Goal: Task Accomplishment & Management: Complete application form

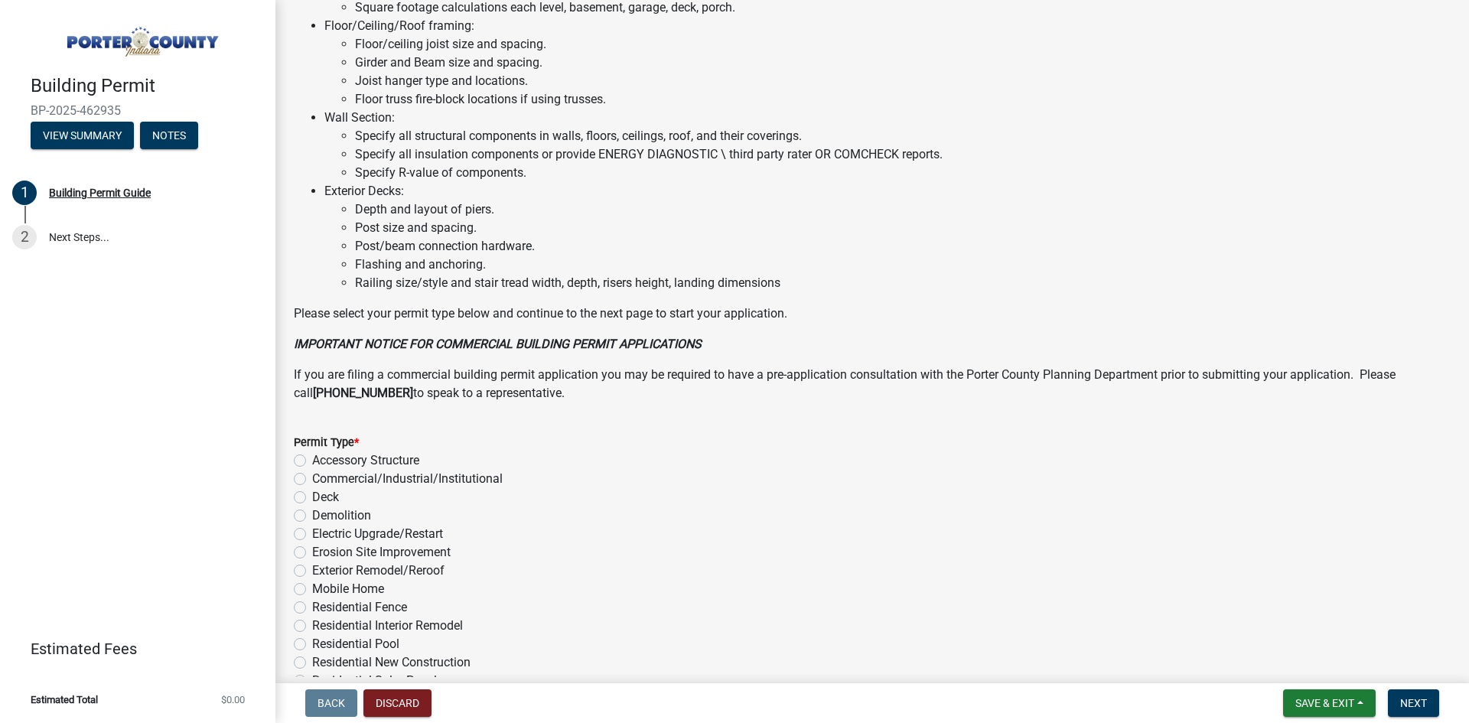
scroll to position [1007, 0]
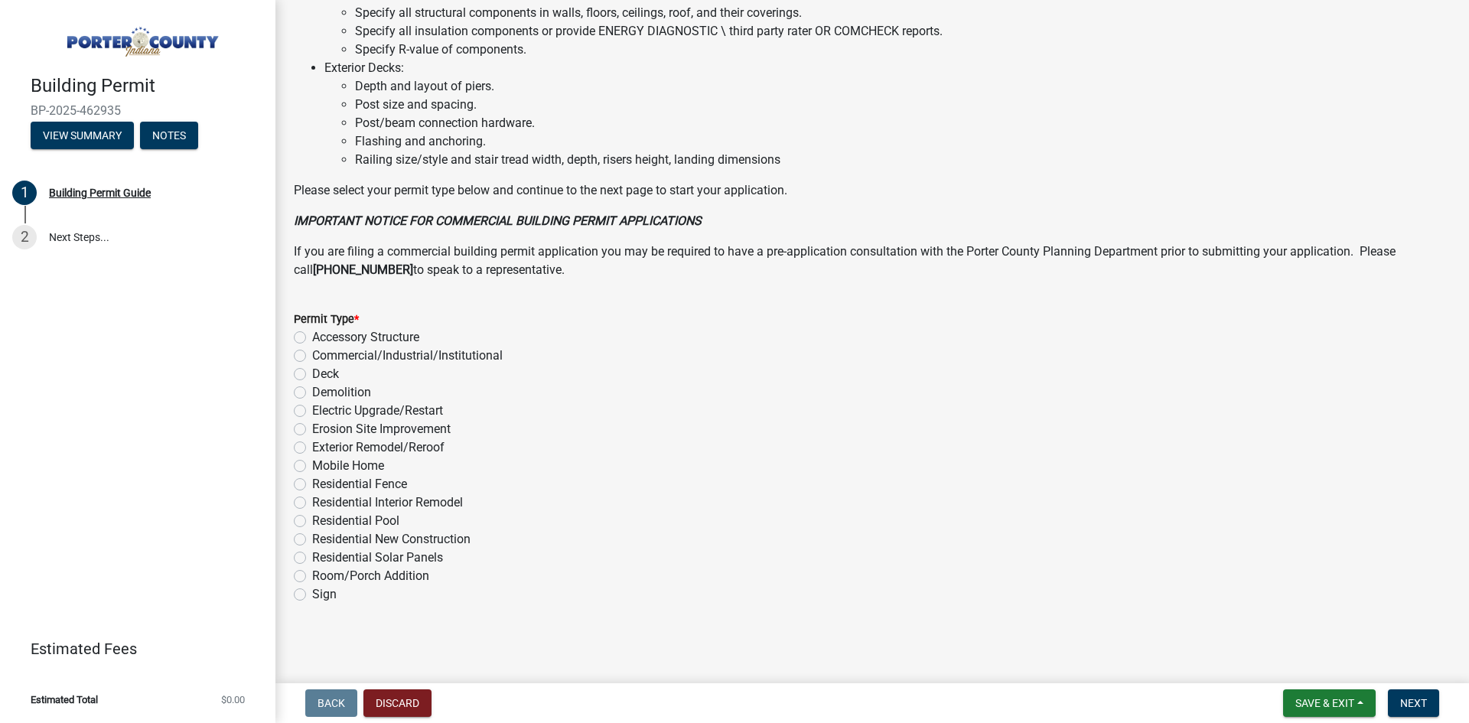
click at [312, 450] on label "Exterior Remodel/Reroof" at bounding box center [378, 447] width 132 height 18
click at [312, 448] on input "Exterior Remodel/Reroof" at bounding box center [317, 443] width 10 height 10
radio input "true"
click at [1423, 702] on span "Next" at bounding box center [1413, 703] width 27 height 12
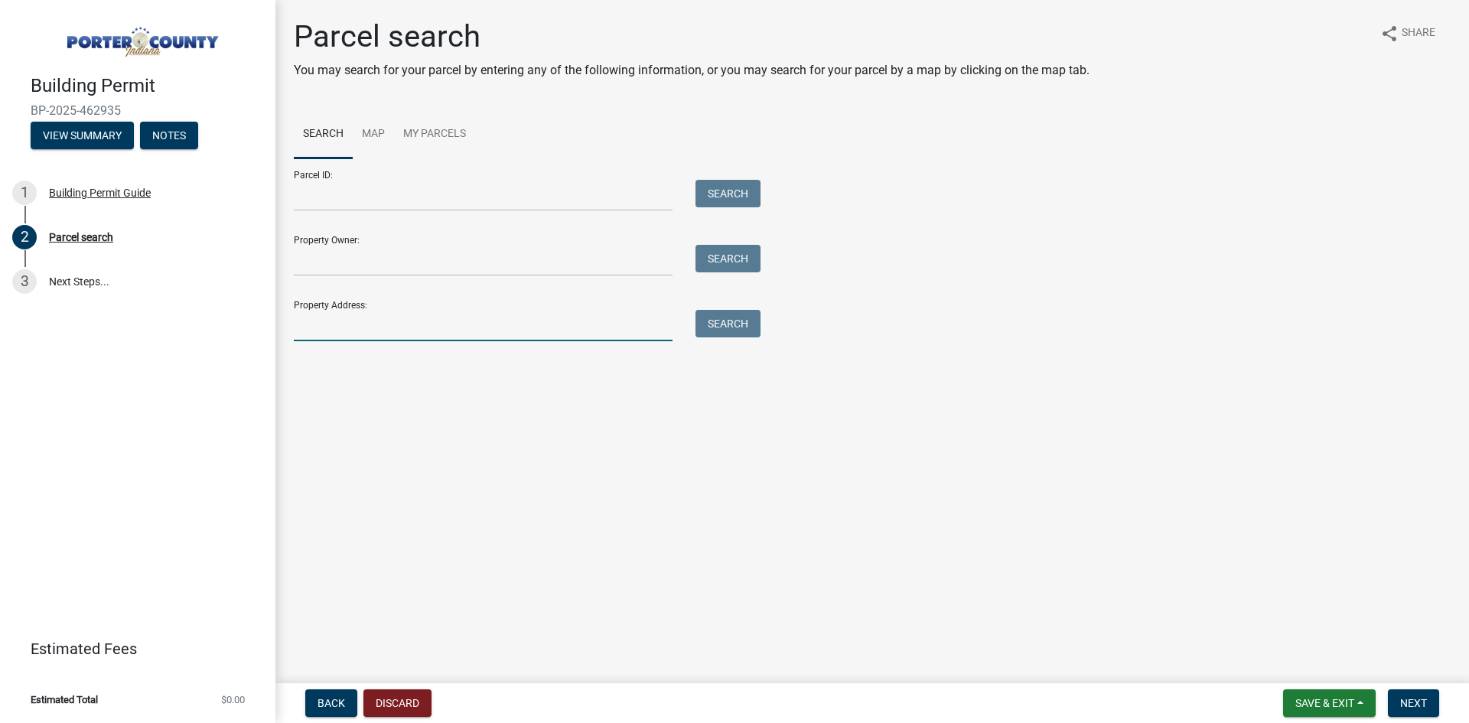
click at [464, 325] on input "Property Address:" at bounding box center [483, 325] width 379 height 31
type input "296 Ravinia"
click at [759, 328] on button "Search" at bounding box center [727, 324] width 65 height 28
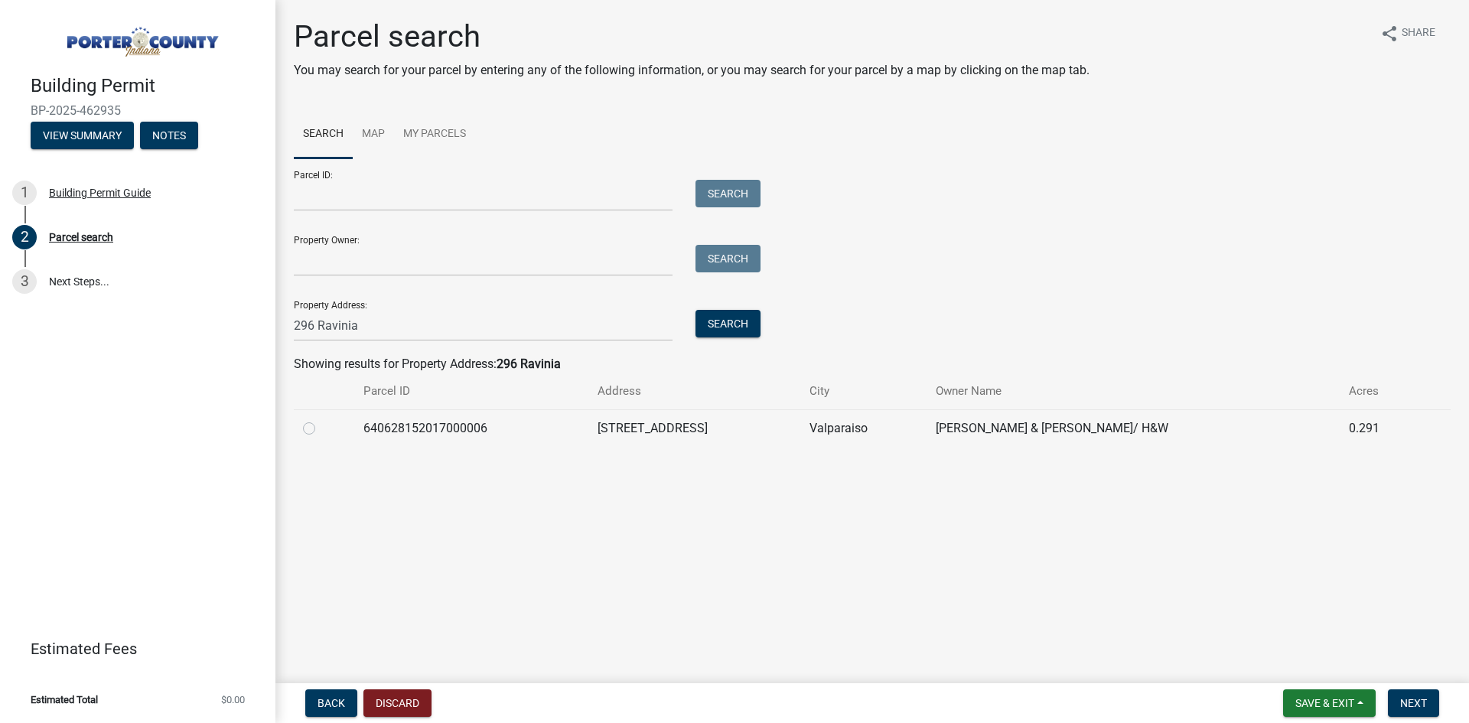
click at [309, 435] on div at bounding box center [324, 428] width 42 height 18
click at [321, 419] on label at bounding box center [321, 419] width 0 height 0
click at [321, 429] on input "radio" at bounding box center [326, 424] width 10 height 10
radio input "true"
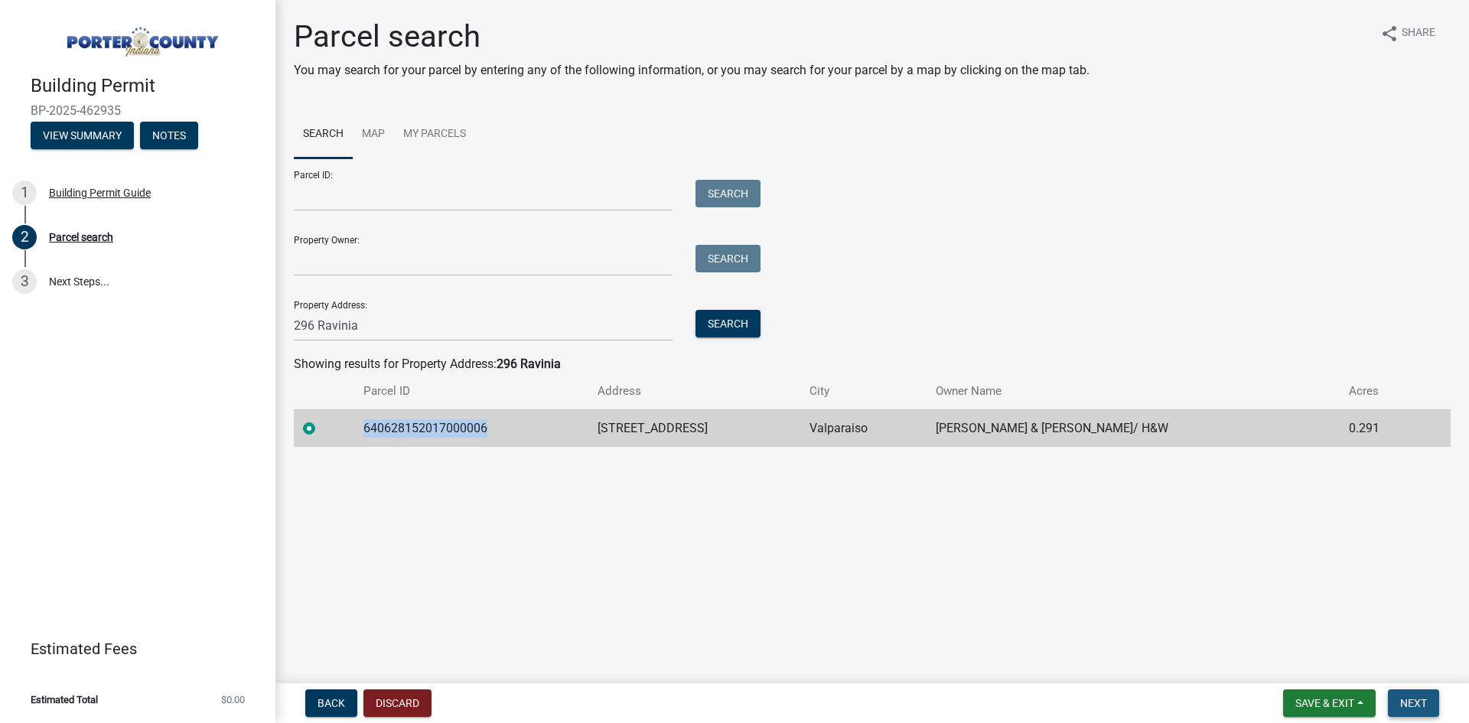
click at [1412, 703] on span "Next" at bounding box center [1413, 703] width 27 height 12
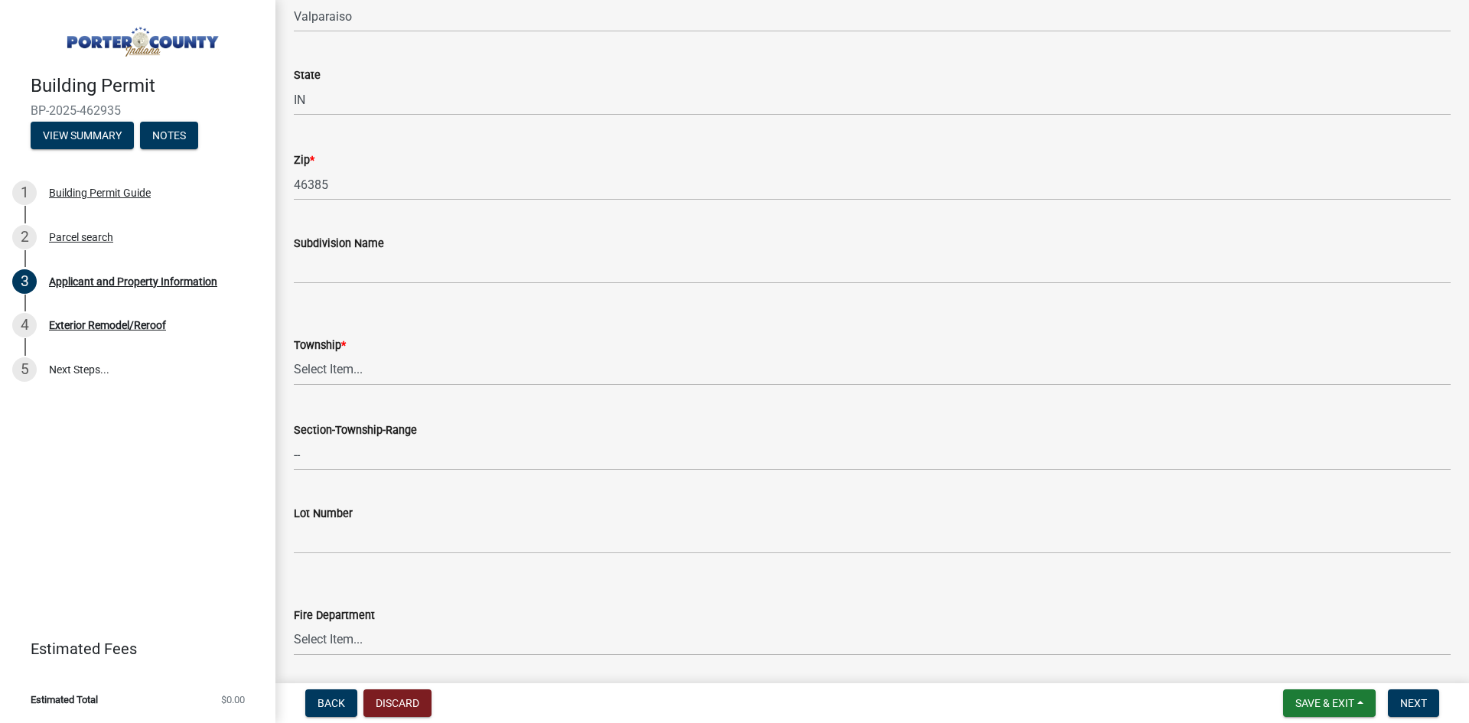
scroll to position [459, 0]
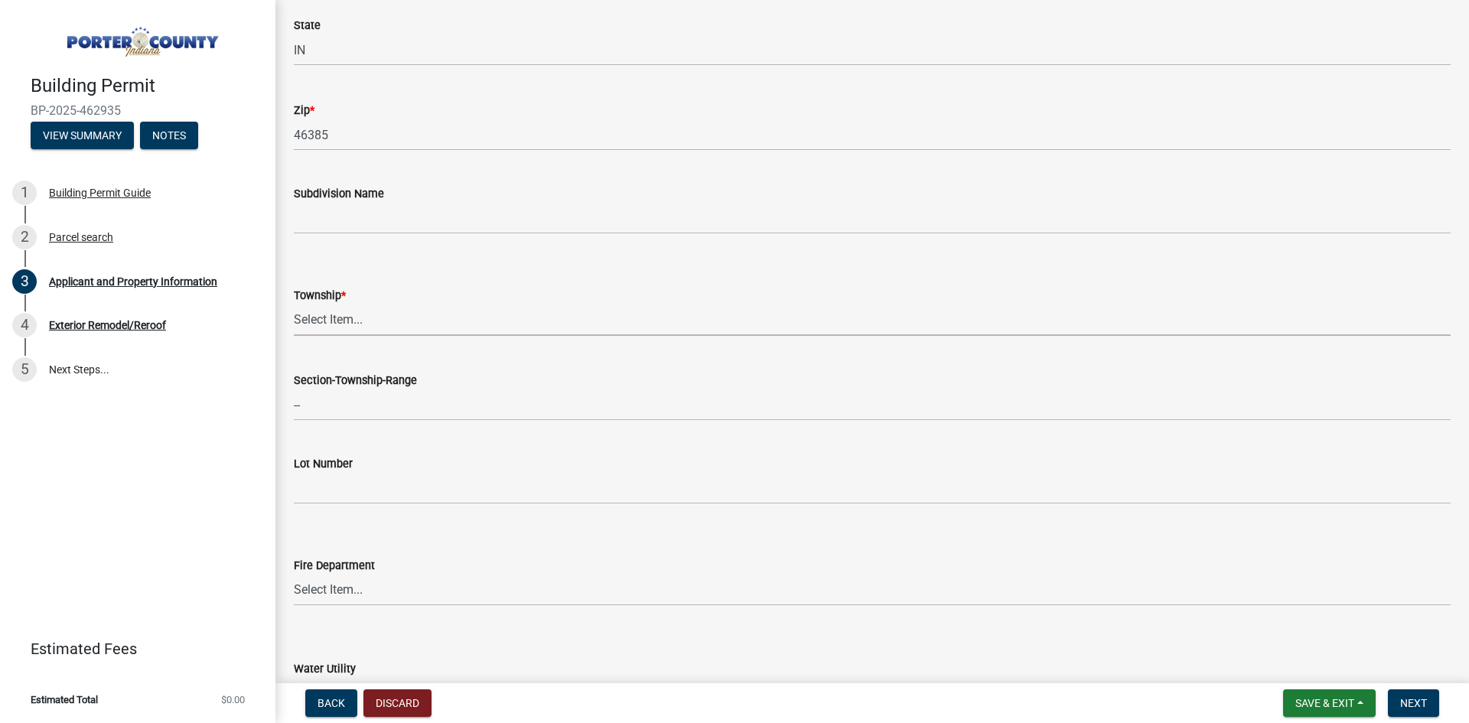
click at [360, 321] on select "Select Item... [PERSON_NAME][GEOGRAPHIC_DATA] [PERSON_NAME][GEOGRAPHIC_DATA] [G…" at bounding box center [872, 319] width 1157 height 31
click at [294, 304] on select "Select Item... [PERSON_NAME][GEOGRAPHIC_DATA] [PERSON_NAME][GEOGRAPHIC_DATA] [G…" at bounding box center [872, 319] width 1157 height 31
select select "eebc071e-620a-4db8-83e9-cb6b194c67e9"
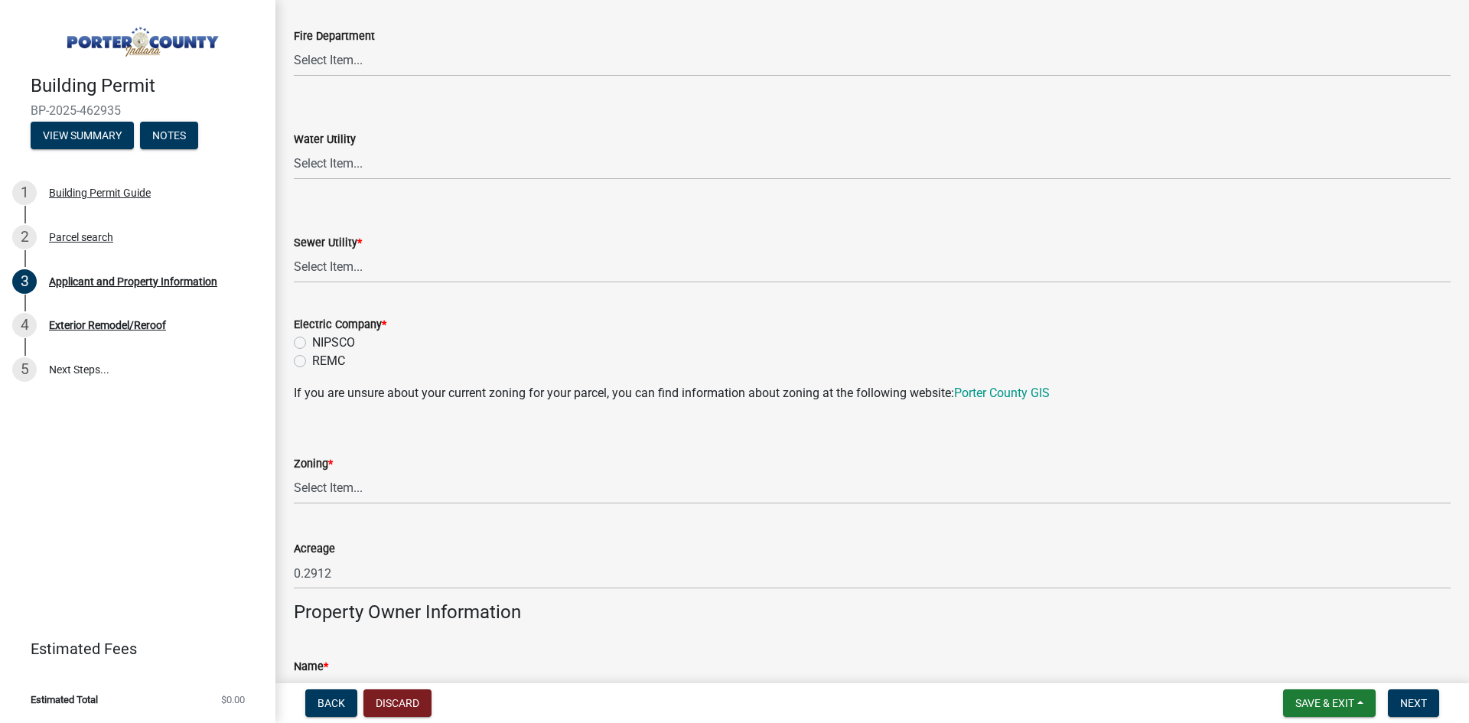
scroll to position [994, 0]
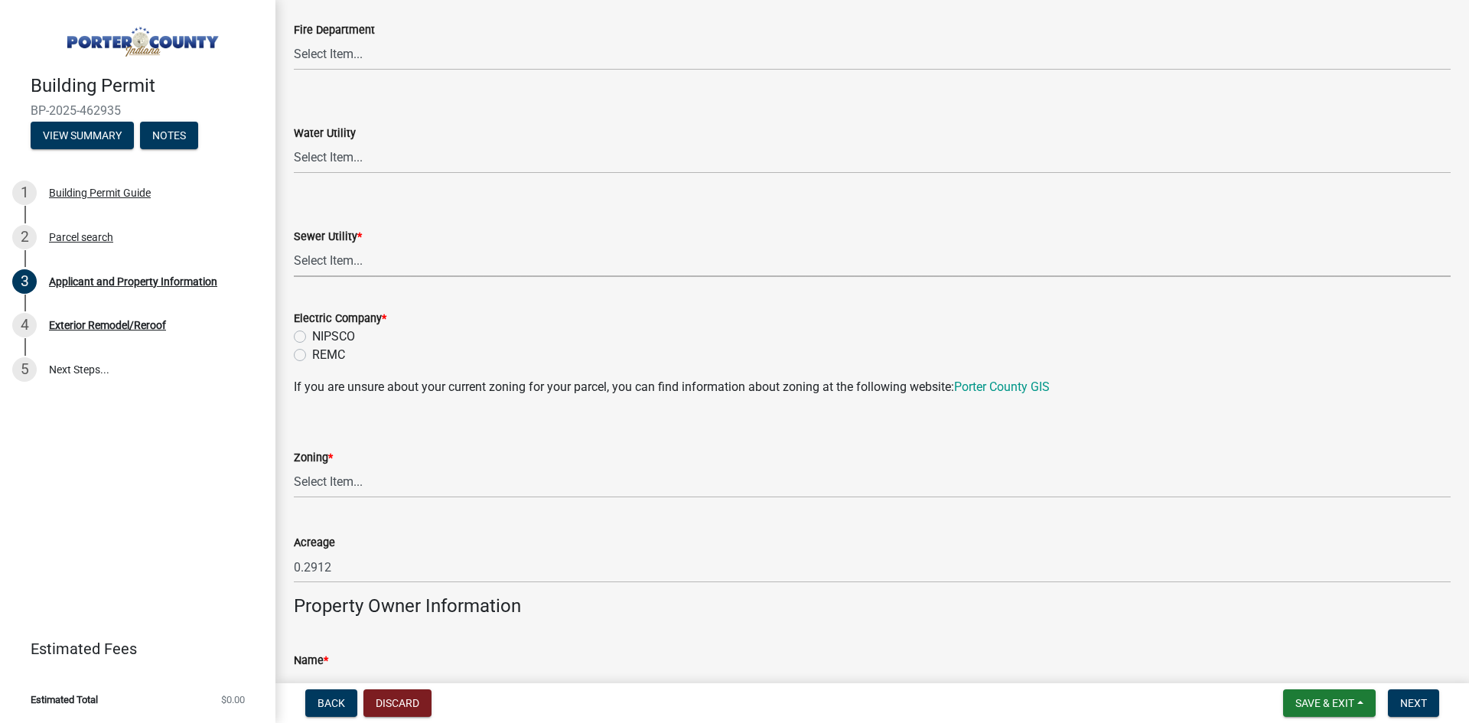
click at [339, 265] on select "Select Item... Aqua [US_STATE] Inc Damon Run Falling Waters Lake Eliza - LEACD …" at bounding box center [872, 261] width 1157 height 31
click at [294, 246] on select "Select Item... Aqua [US_STATE] Inc Damon Run Falling Waters Lake Eliza - LEACD …" at bounding box center [872, 261] width 1157 height 31
select select "c796f995-08fe-487b-a20e-70ab553361d3"
click at [312, 356] on label "REMC" at bounding box center [328, 355] width 33 height 18
click at [312, 356] on input "REMC" at bounding box center [317, 351] width 10 height 10
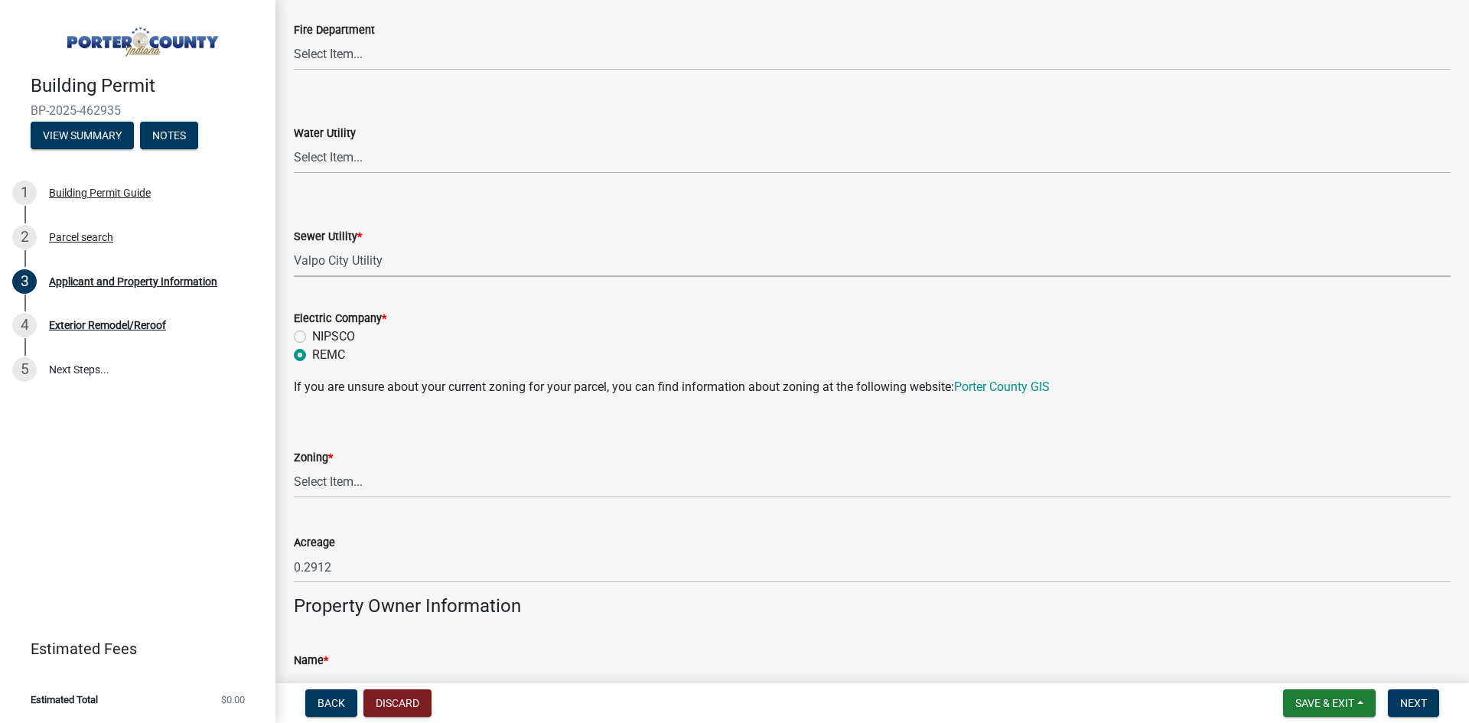
radio input "true"
click at [417, 489] on select "Select Item... A1 A2 CH CM CN I1 I2 I3 IN MP OT P1 P2 PUD R1 R2 R3 R4 RL RR" at bounding box center [872, 482] width 1157 height 31
click at [382, 478] on select "Select Item... A1 A2 CH CM CN I1 I2 I3 IN MP OT P1 P2 PUD R1 R2 R3 R4 RL RR" at bounding box center [872, 482] width 1157 height 31
click at [294, 467] on select "Select Item... A1 A2 CH CM CN I1 I2 I3 IN MP OT P1 P2 PUD R1 R2 R3 R4 RL RR" at bounding box center [872, 482] width 1157 height 31
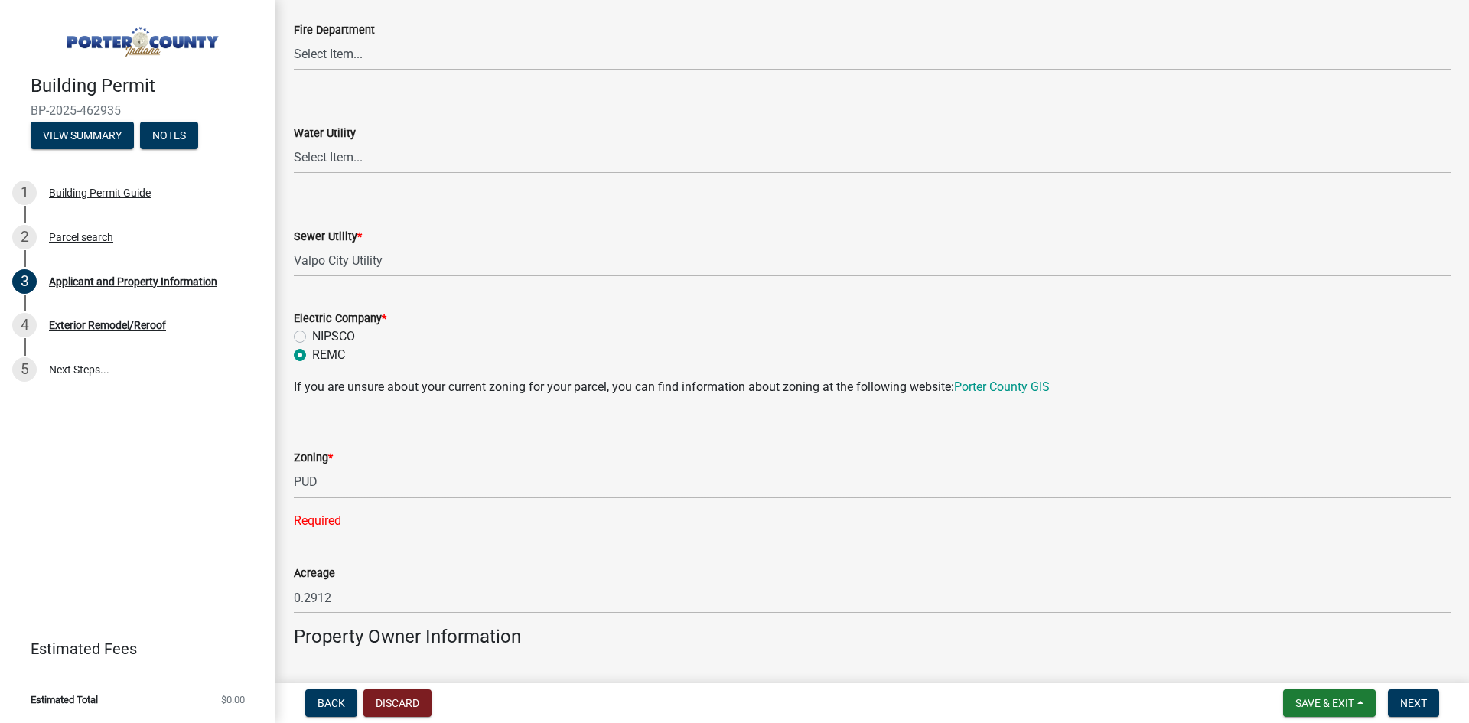
select select "349f168d-d974-4bf4-9d87-84a8db4888cd"
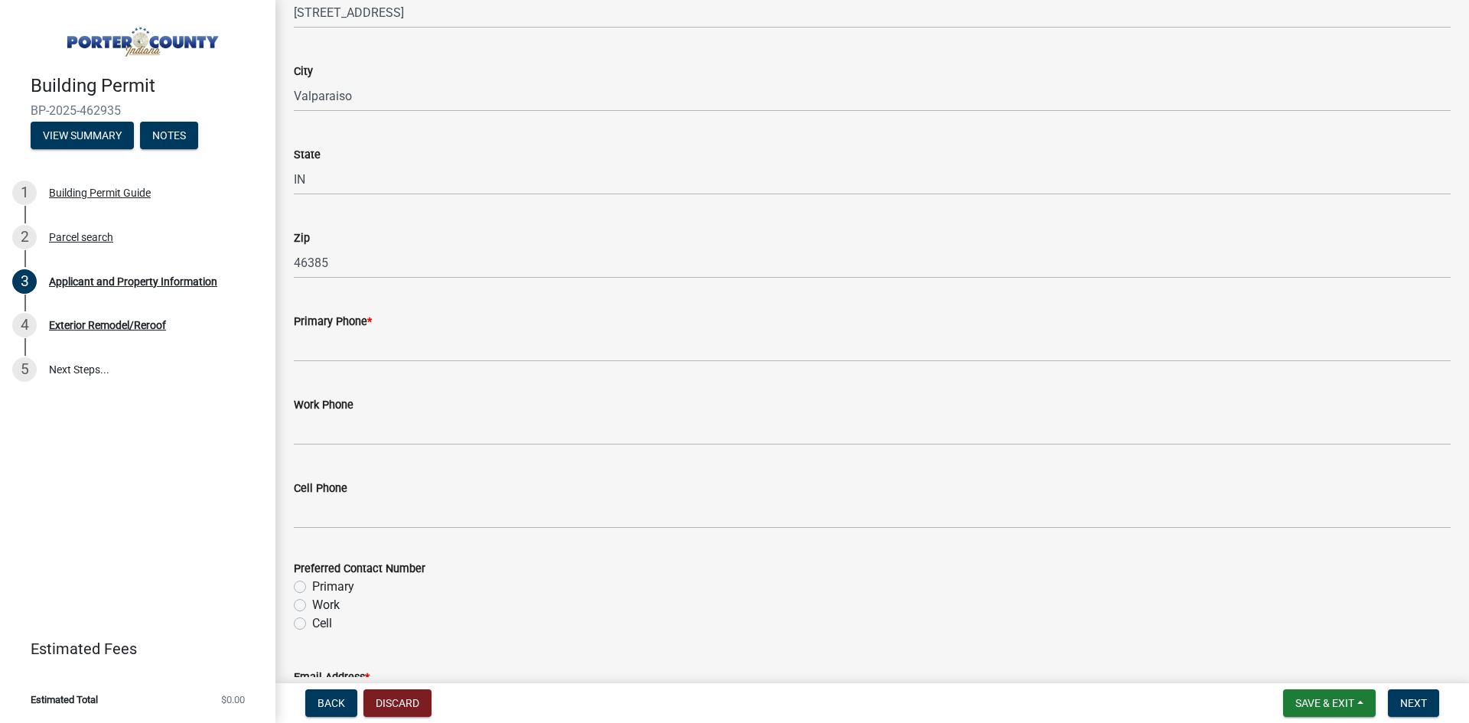
scroll to position [1759, 0]
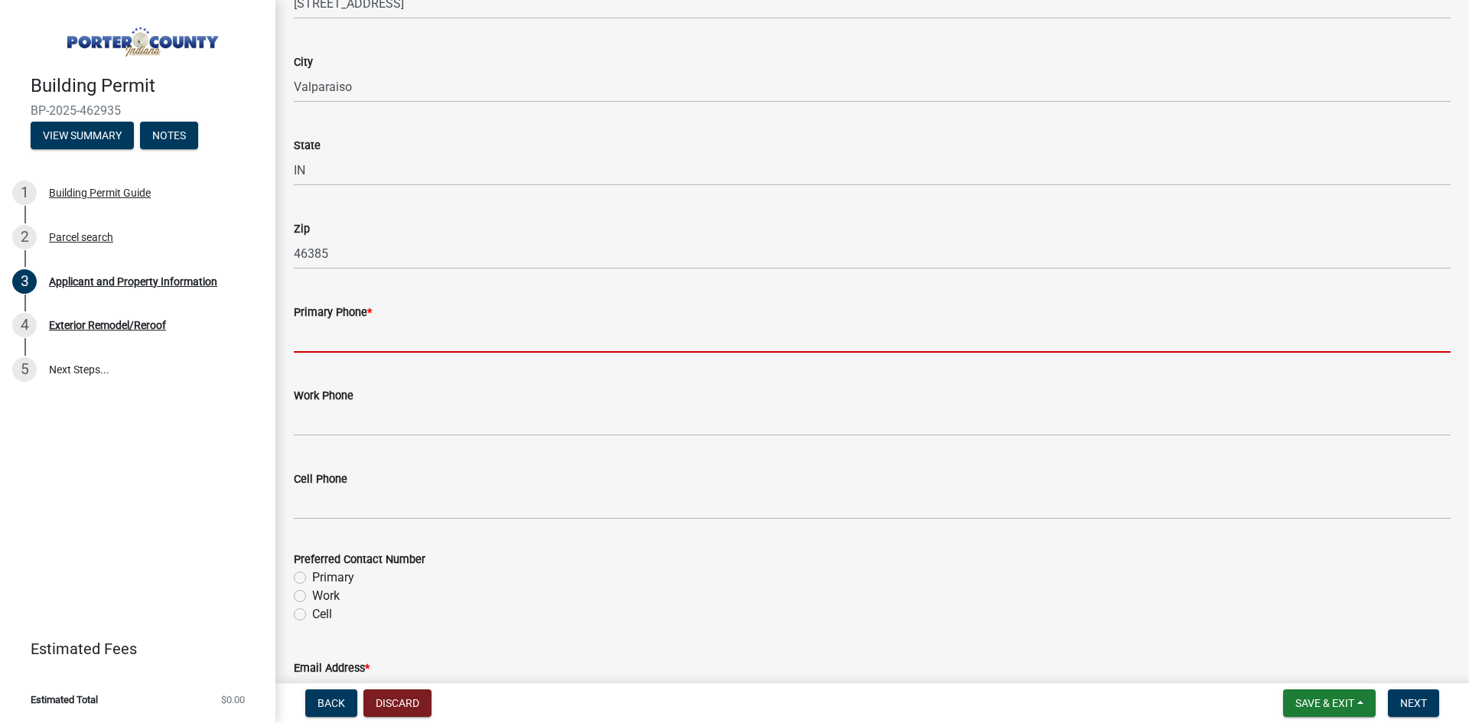
click at [421, 332] on input "Primary Phone *" at bounding box center [872, 336] width 1157 height 31
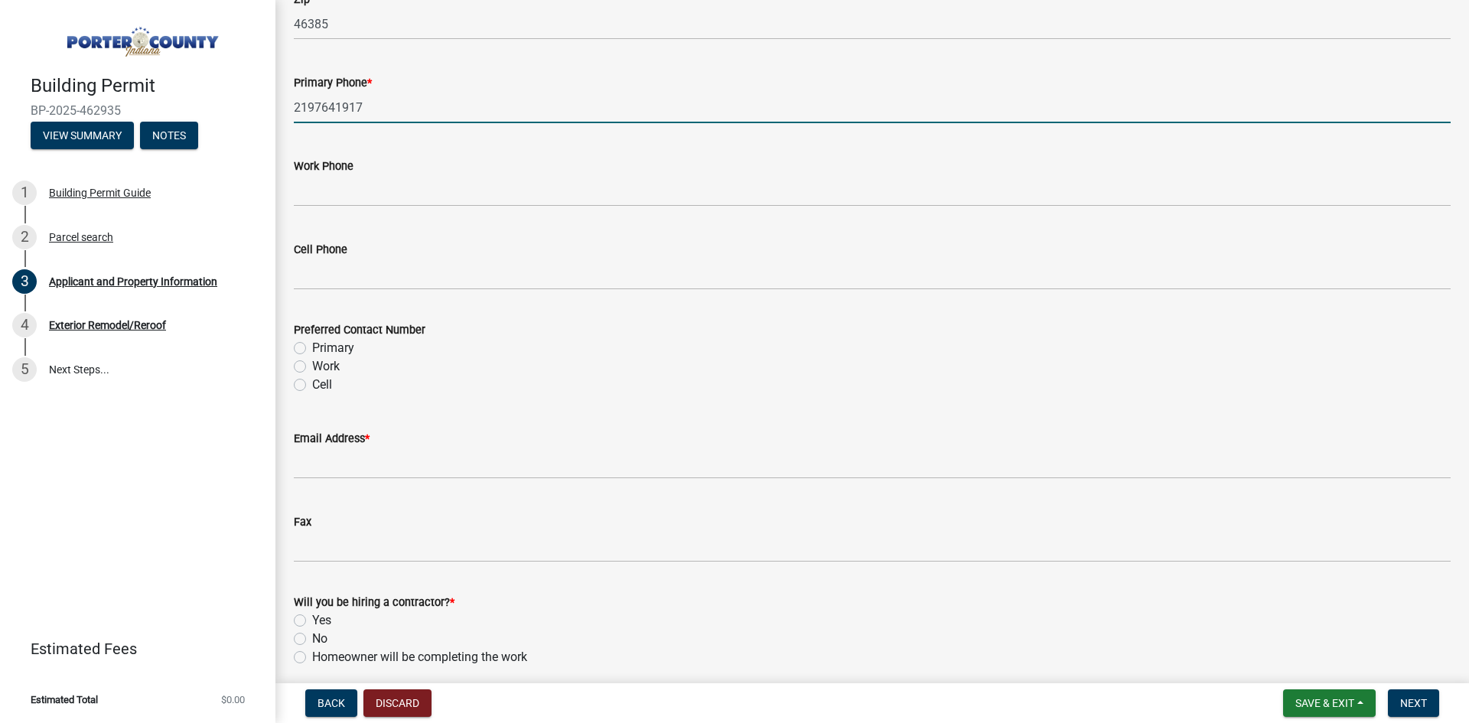
scroll to position [2065, 0]
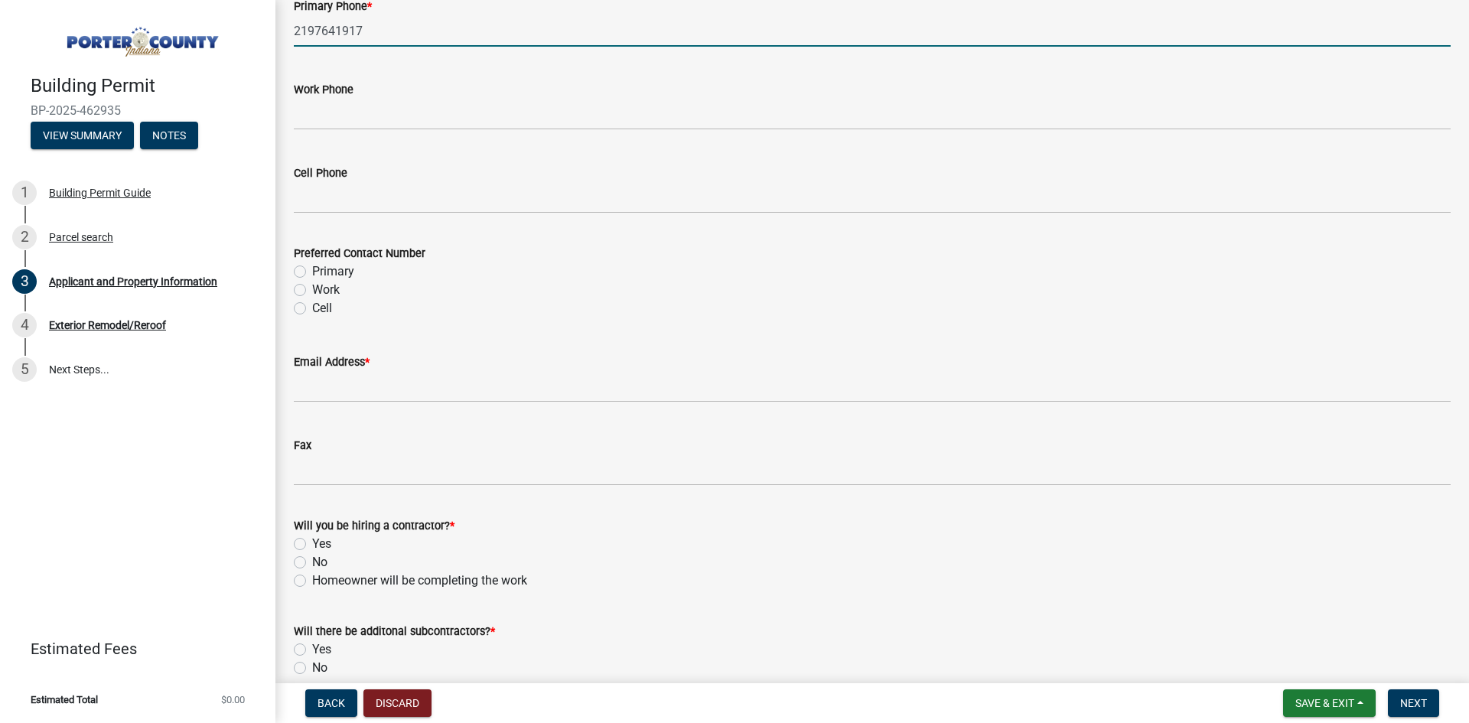
type input "2197641917"
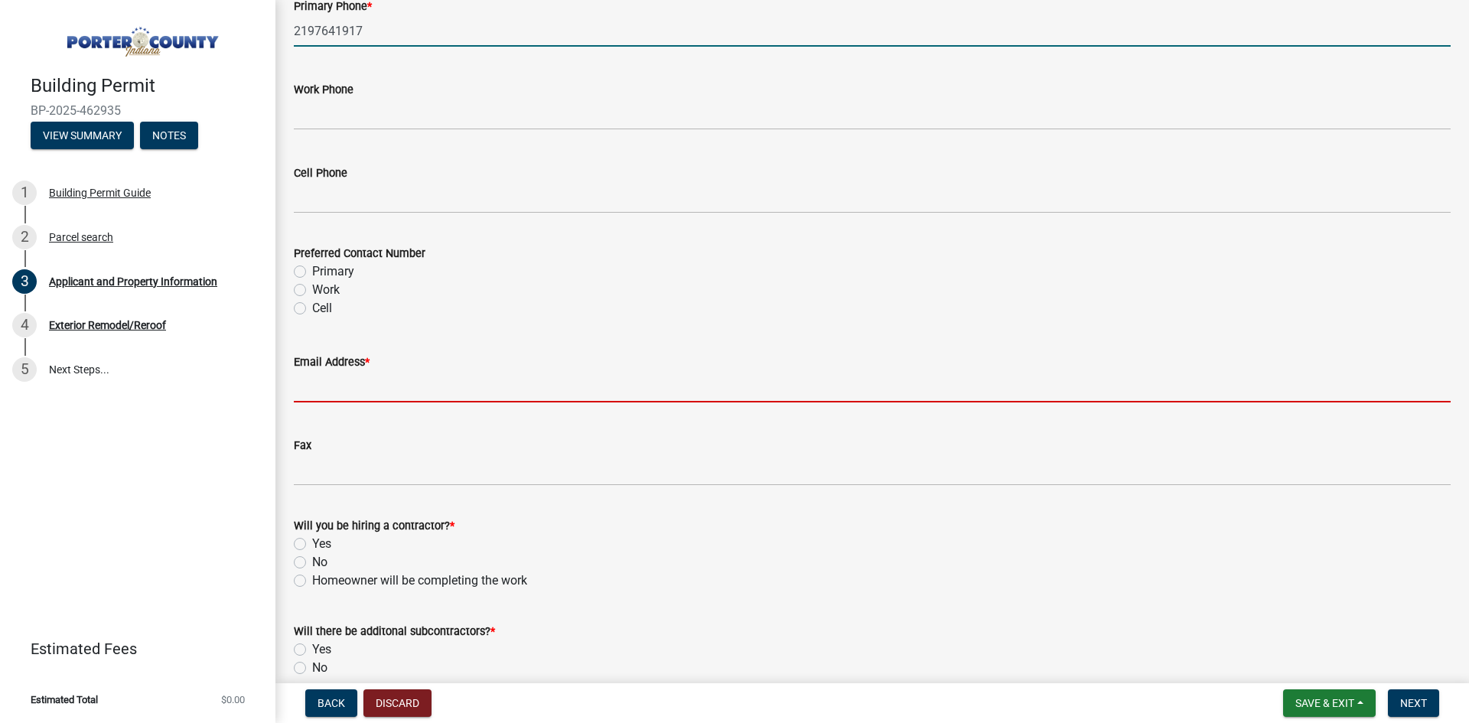
click at [512, 391] on input "Email Address *" at bounding box center [872, 386] width 1157 height 31
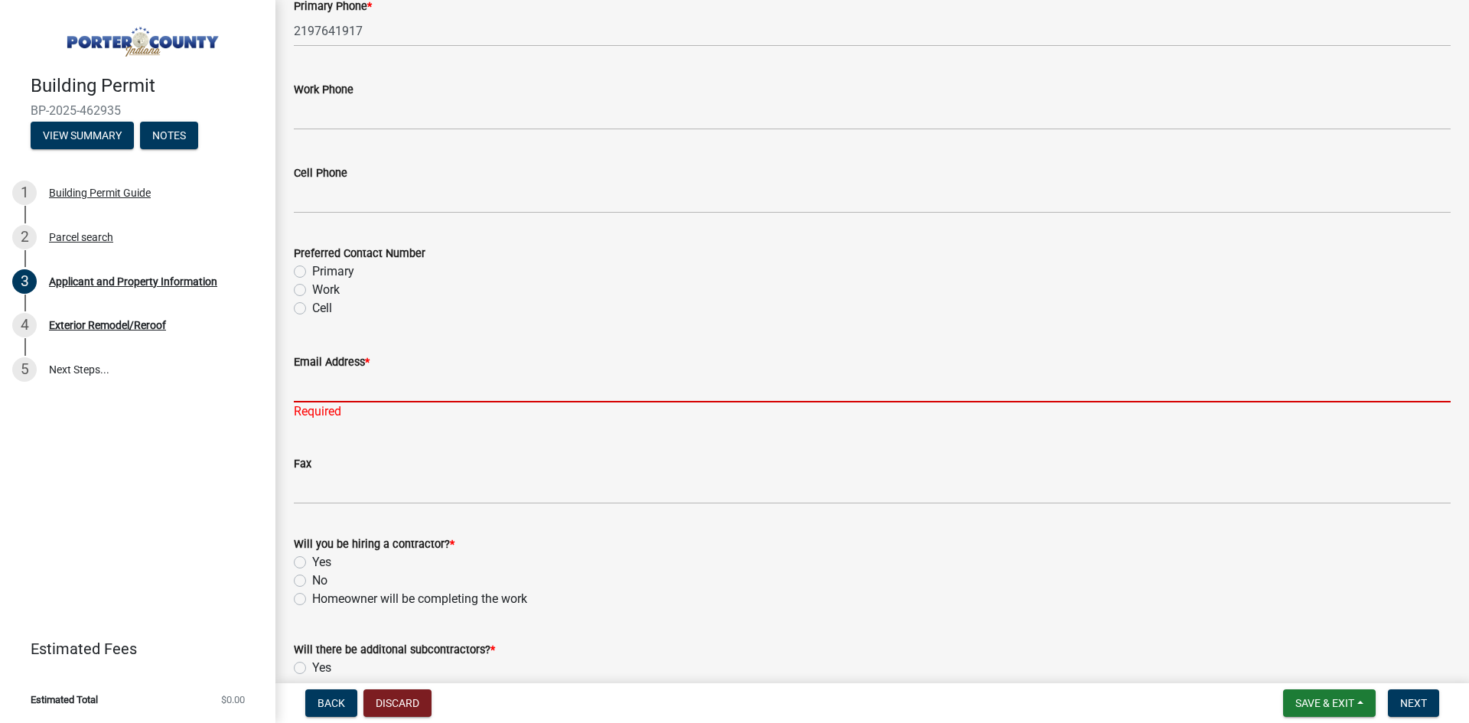
click at [395, 395] on input "Email Address *" at bounding box center [872, 386] width 1157 height 31
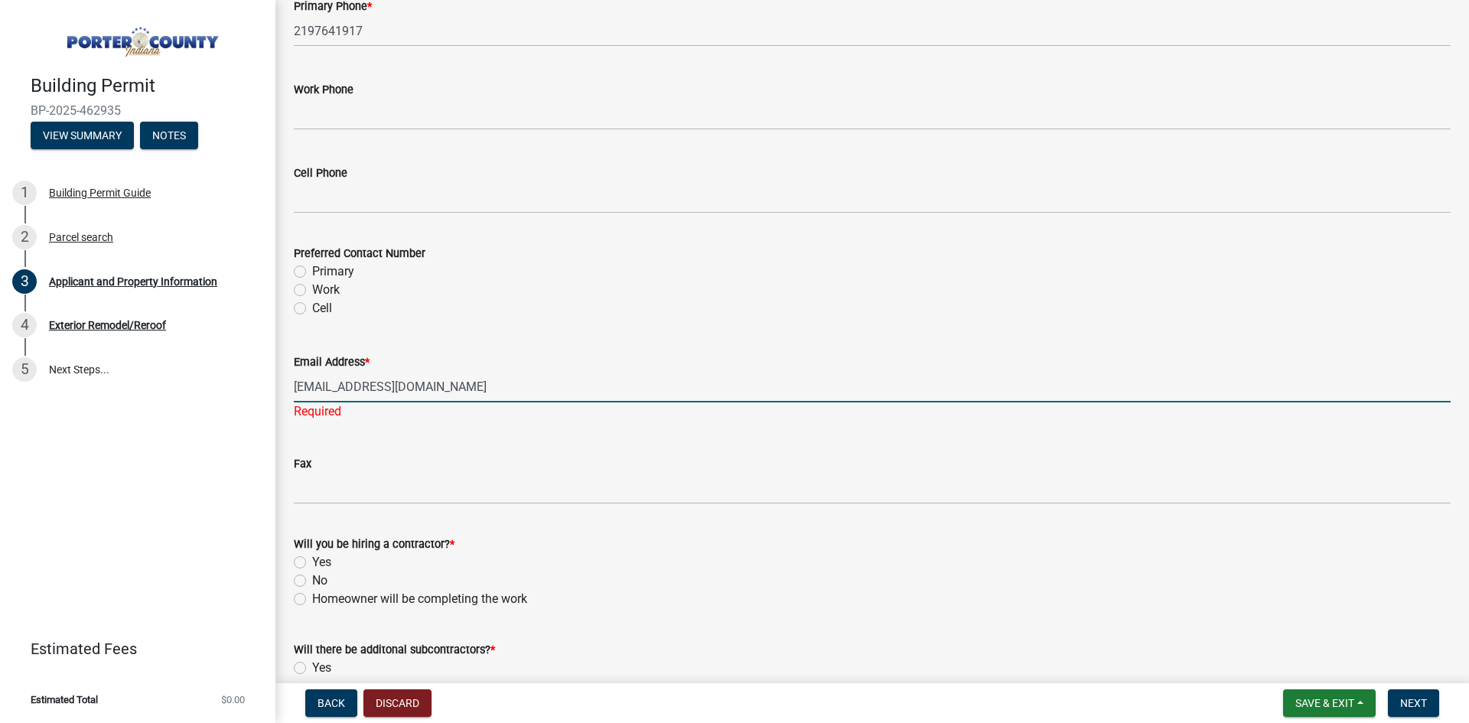
type input "[EMAIL_ADDRESS][DOMAIN_NAME]"
click at [867, 591] on wm-data-entity-input "Will you be hiring a contractor? * Yes No Homeowner will be completing the work" at bounding box center [872, 569] width 1157 height 106
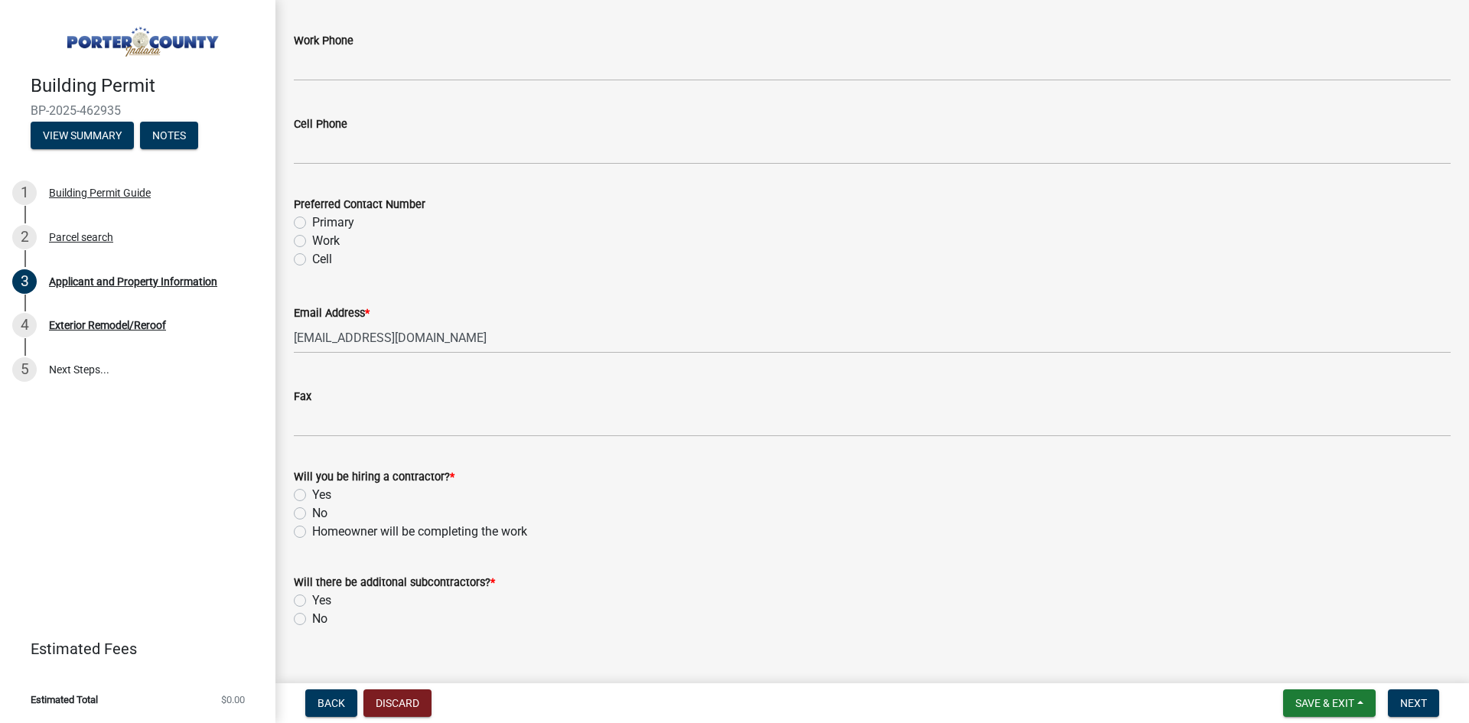
scroll to position [2139, 0]
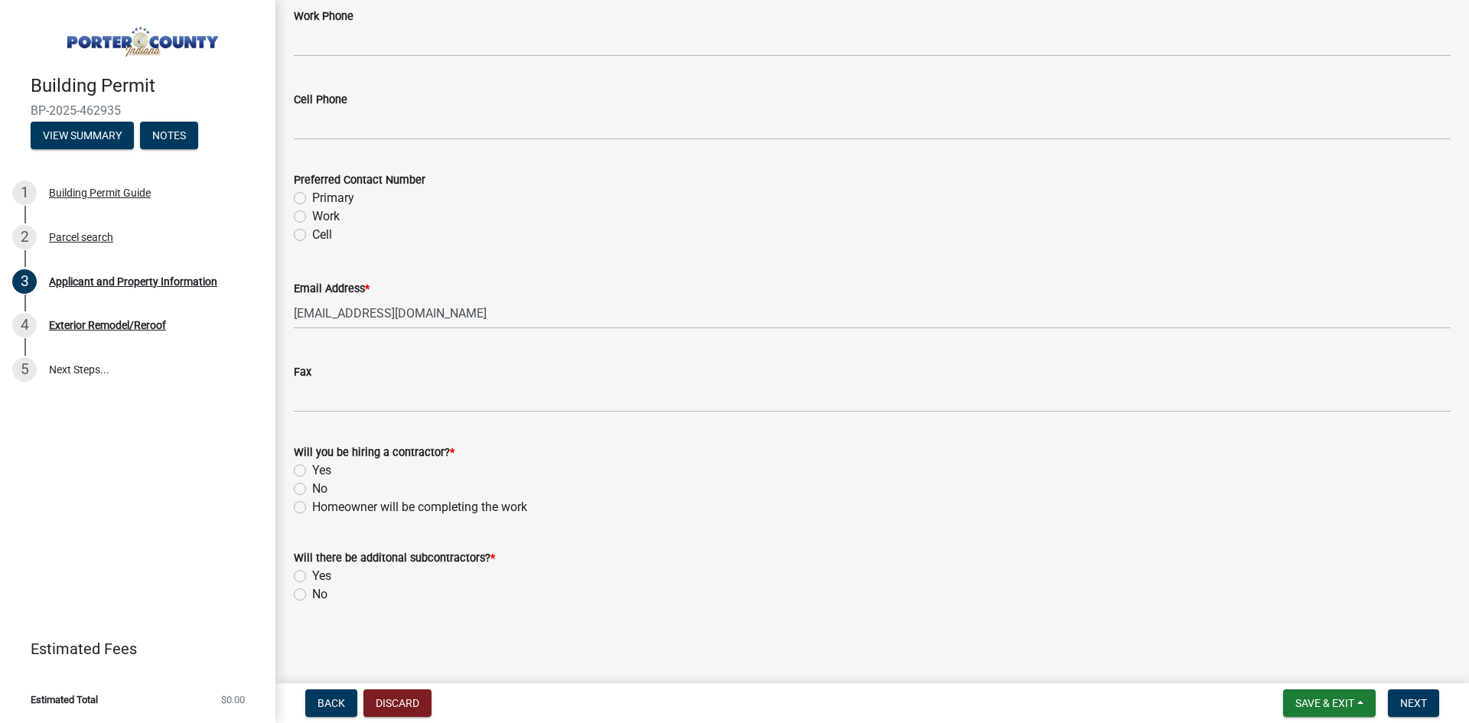
click at [312, 473] on label "Yes" at bounding box center [321, 470] width 19 height 18
click at [312, 471] on input "Yes" at bounding box center [317, 466] width 10 height 10
radio input "true"
click at [312, 594] on label "No" at bounding box center [319, 594] width 15 height 18
click at [312, 594] on input "No" at bounding box center [317, 590] width 10 height 10
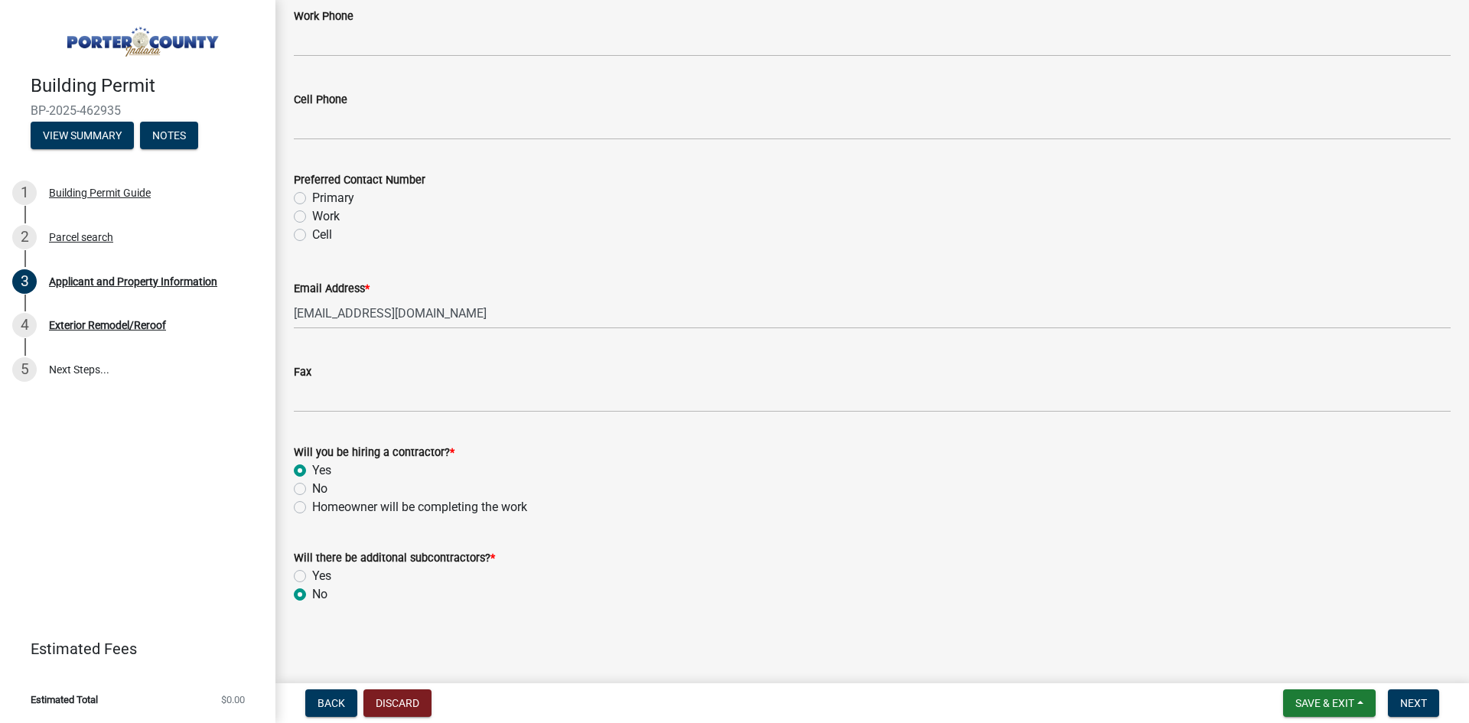
radio input "true"
click at [1408, 698] on span "Next" at bounding box center [1413, 703] width 27 height 12
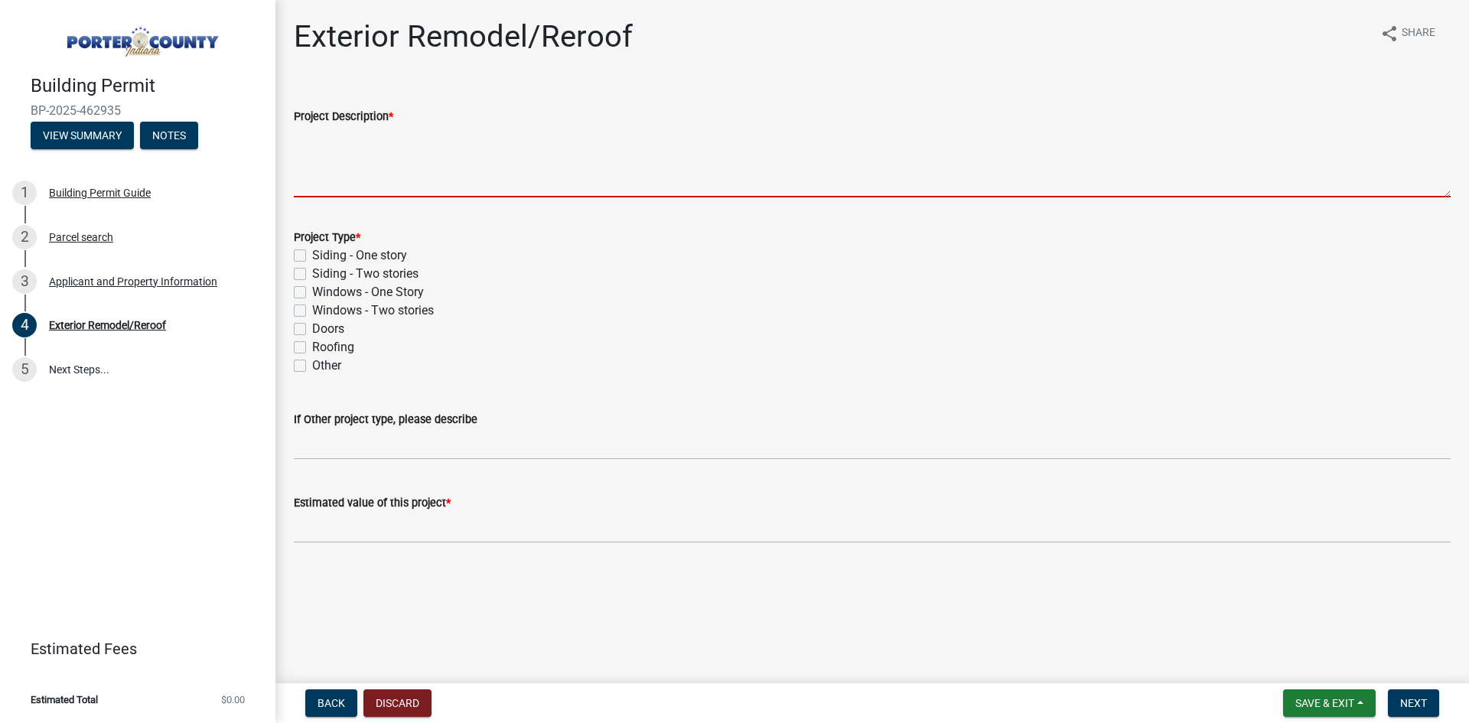
click at [432, 193] on textarea "Project Description *" at bounding box center [872, 161] width 1157 height 72
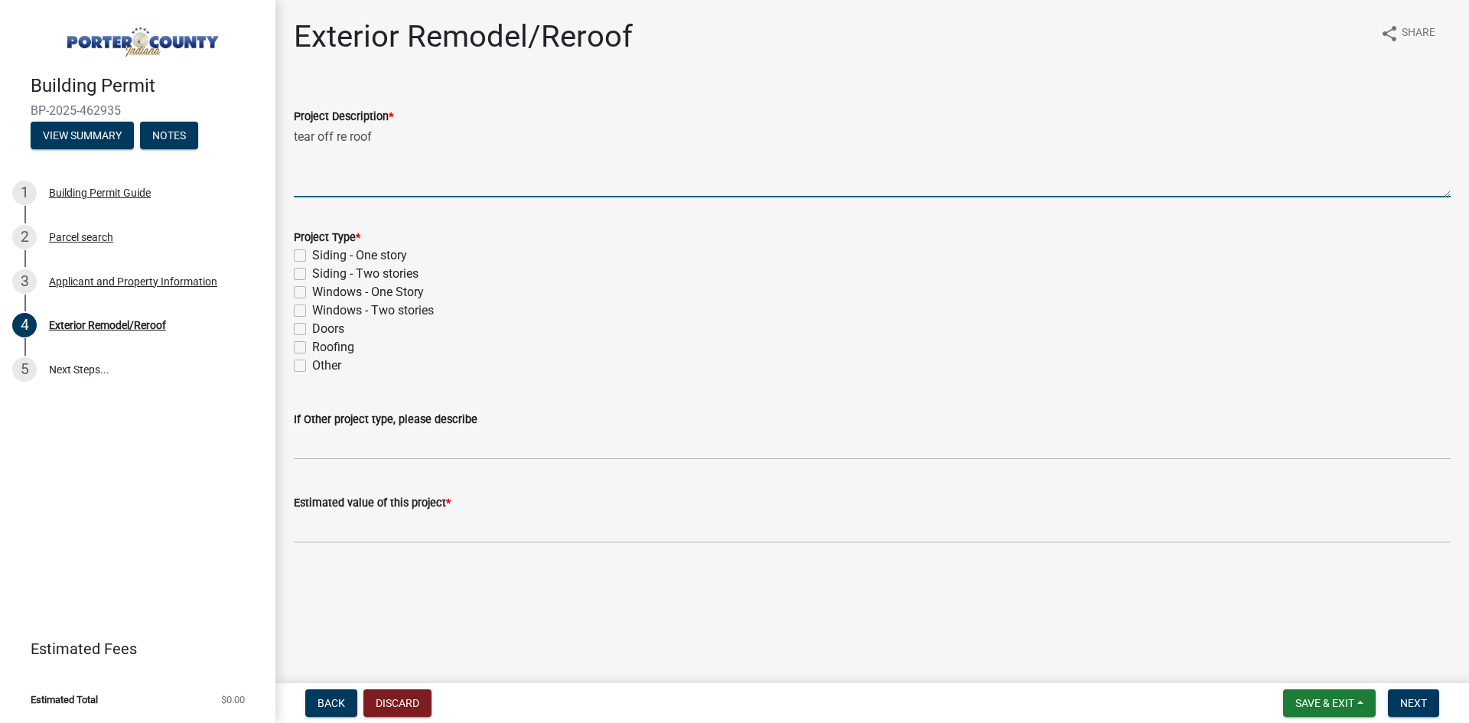
type textarea "tear off re roof"
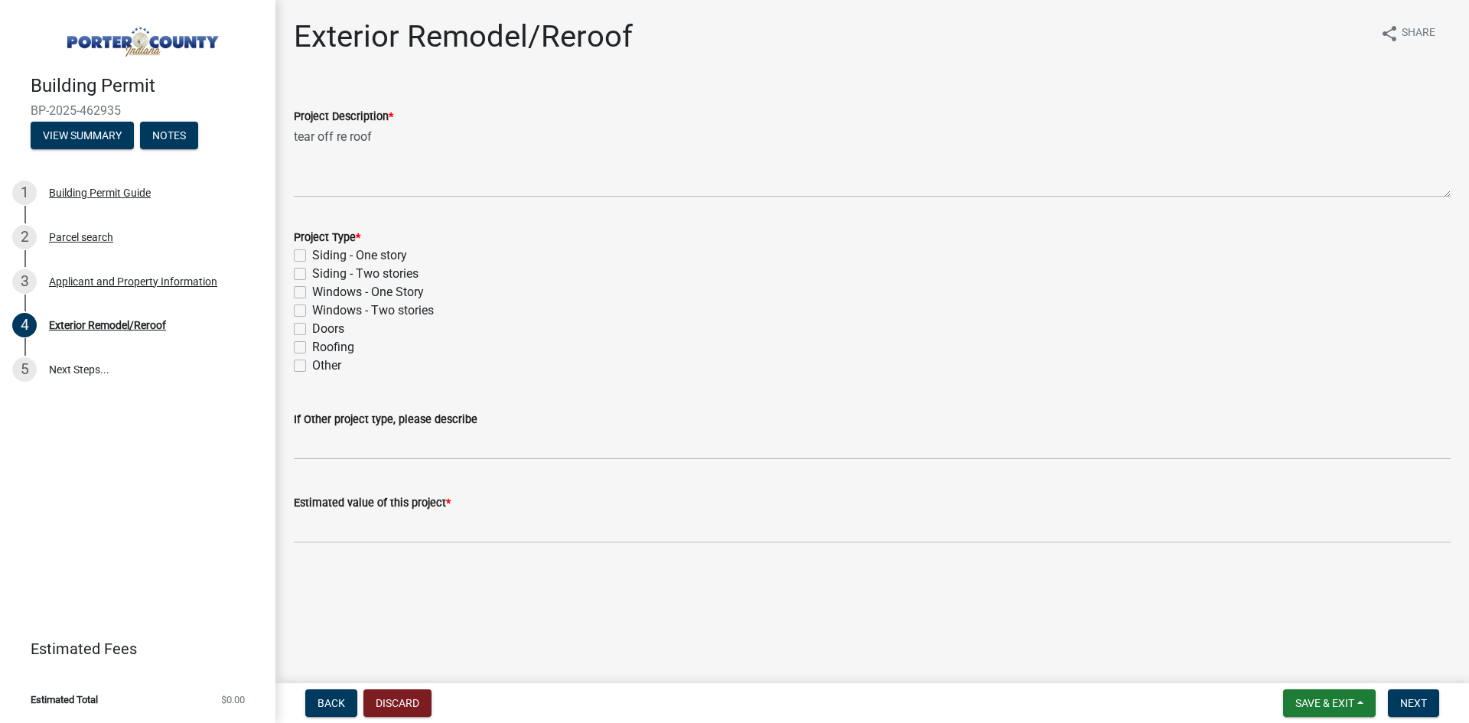
click at [312, 348] on label "Roofing" at bounding box center [333, 347] width 42 height 18
click at [312, 348] on input "Roofing" at bounding box center [317, 343] width 10 height 10
checkbox input "true"
checkbox input "false"
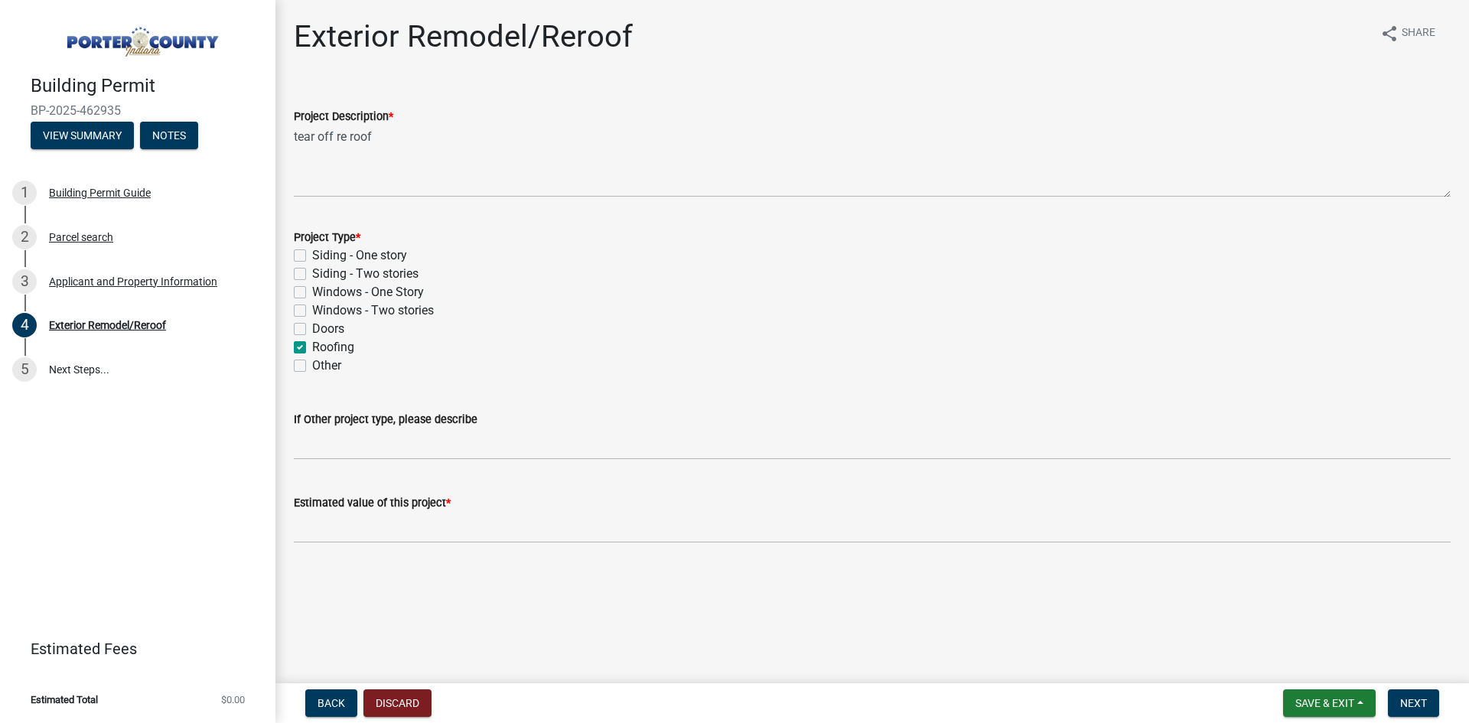
checkbox input "false"
checkbox input "true"
checkbox input "false"
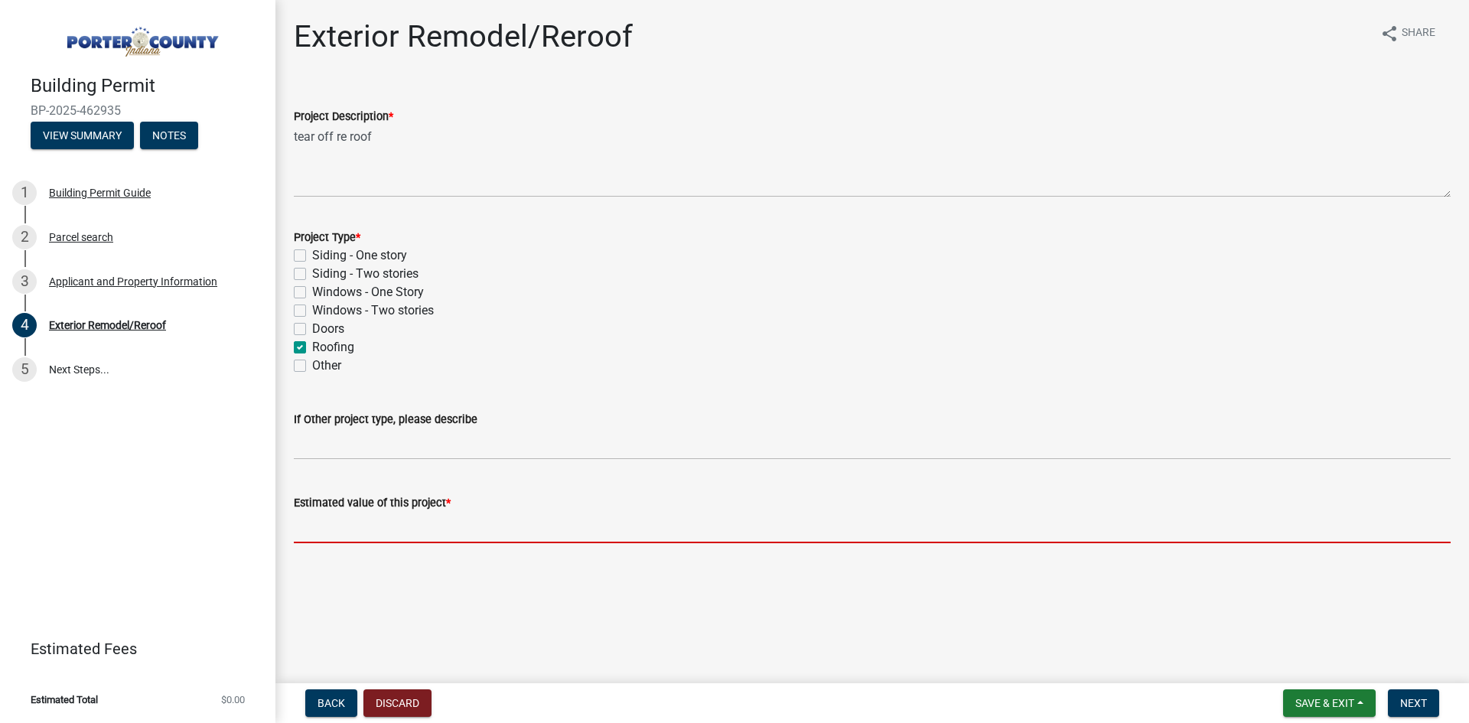
click at [570, 522] on input "text" at bounding box center [872, 527] width 1157 height 31
click at [426, 527] on input "text" at bounding box center [872, 527] width 1157 height 31
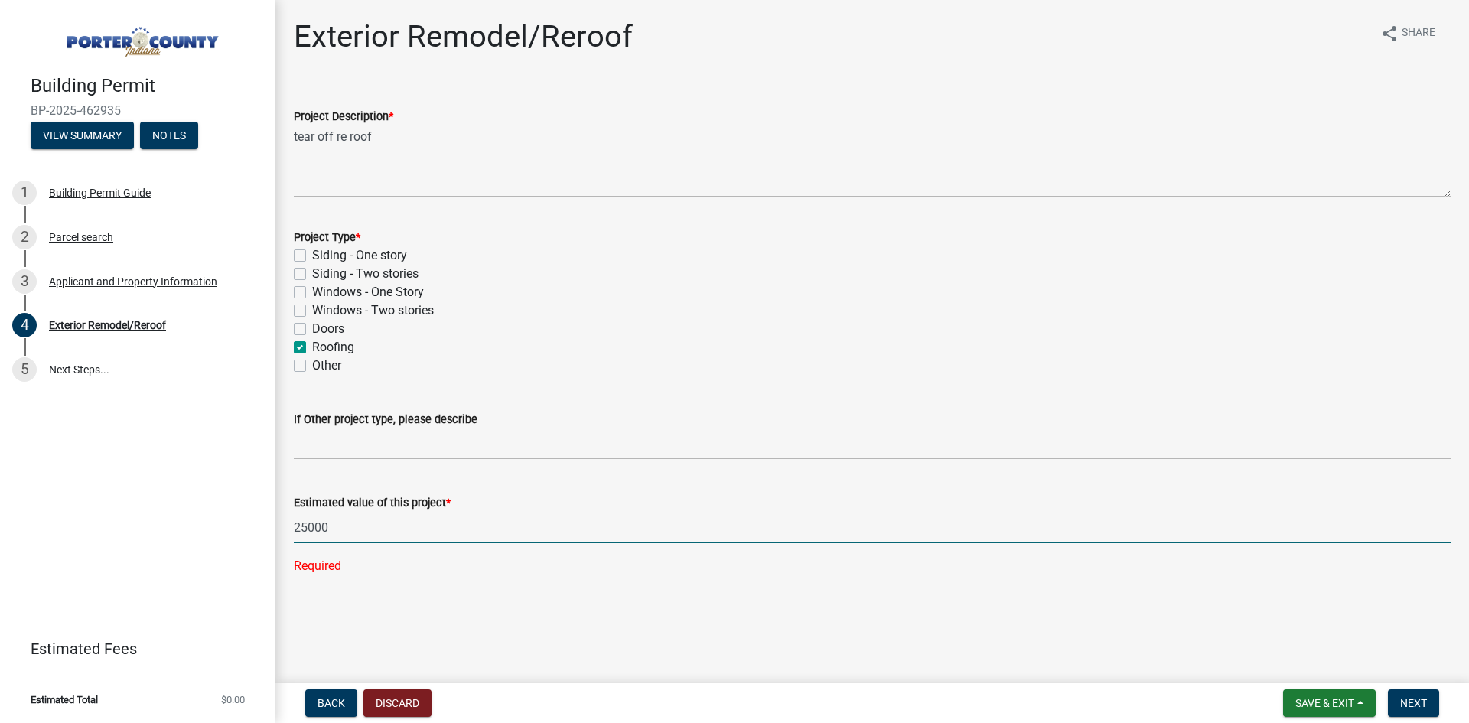
type input "25000"
click at [789, 615] on main "Exterior Remodel/Reroof share Share Project Description * tear off re roof Proj…" at bounding box center [871, 338] width 1193 height 677
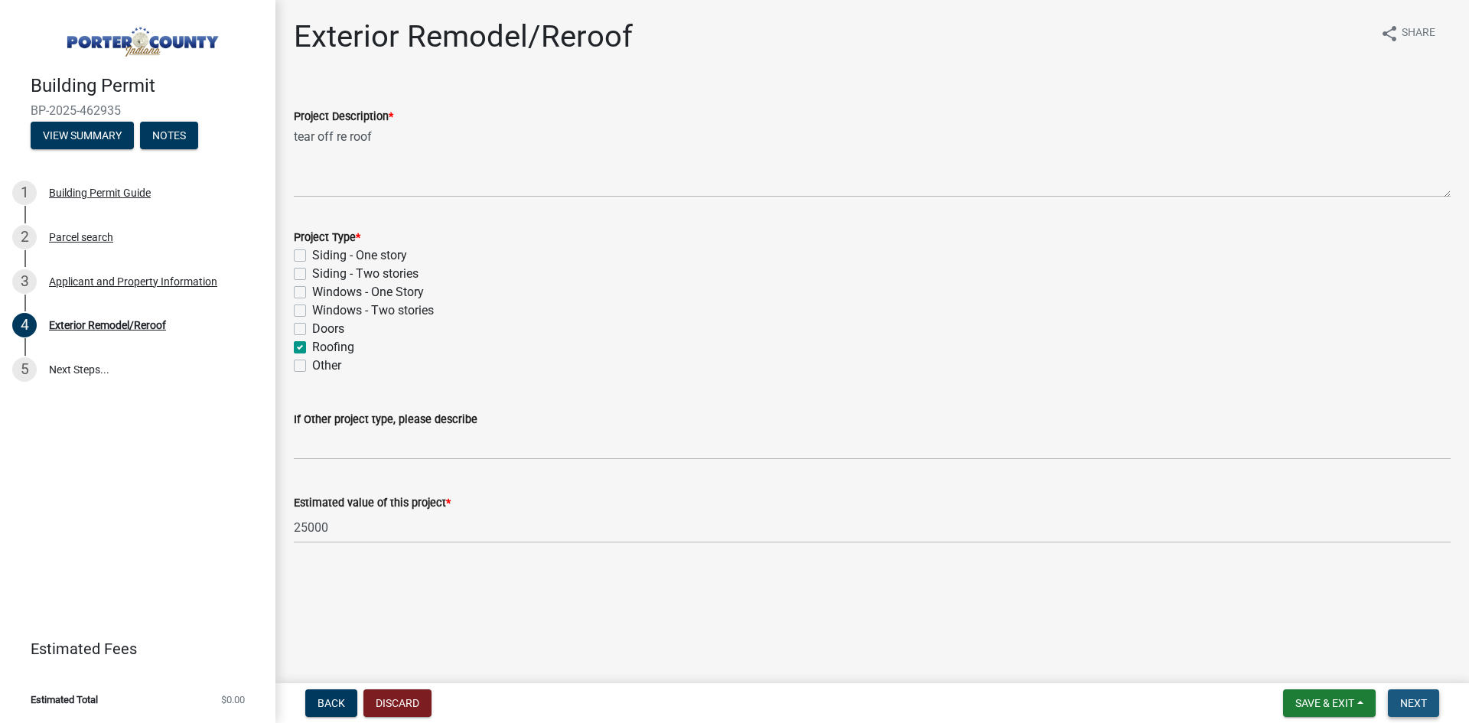
click at [1408, 700] on span "Next" at bounding box center [1413, 703] width 27 height 12
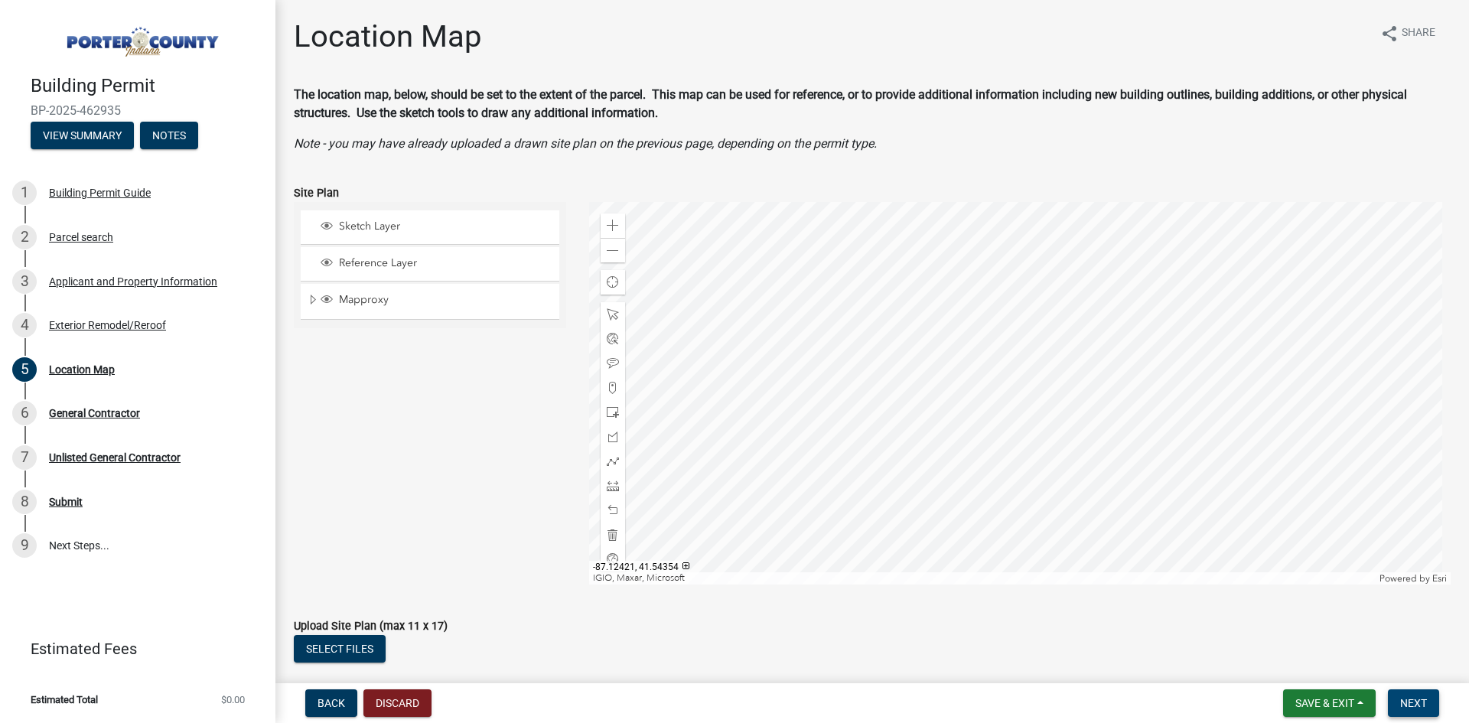
click at [1417, 702] on span "Next" at bounding box center [1413, 703] width 27 height 12
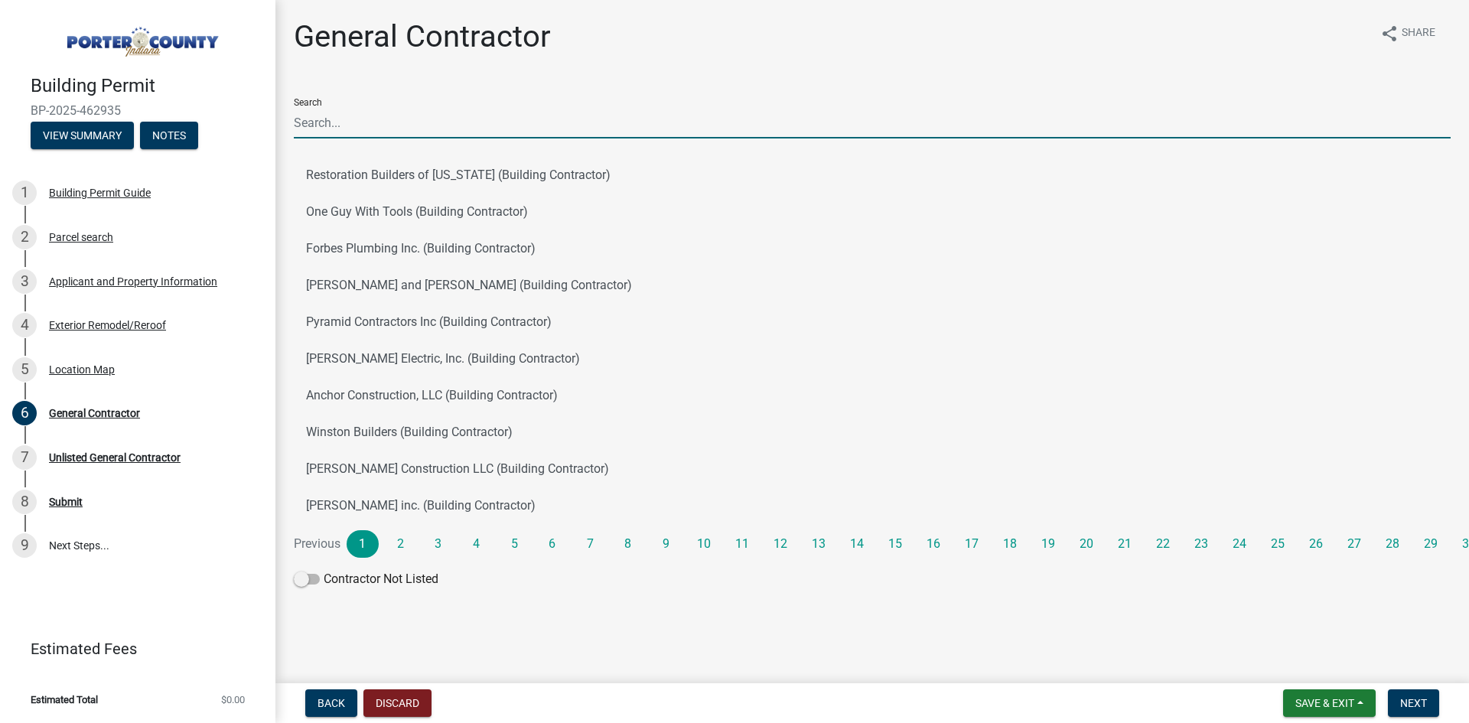
click at [454, 135] on input "Search" at bounding box center [872, 122] width 1157 height 31
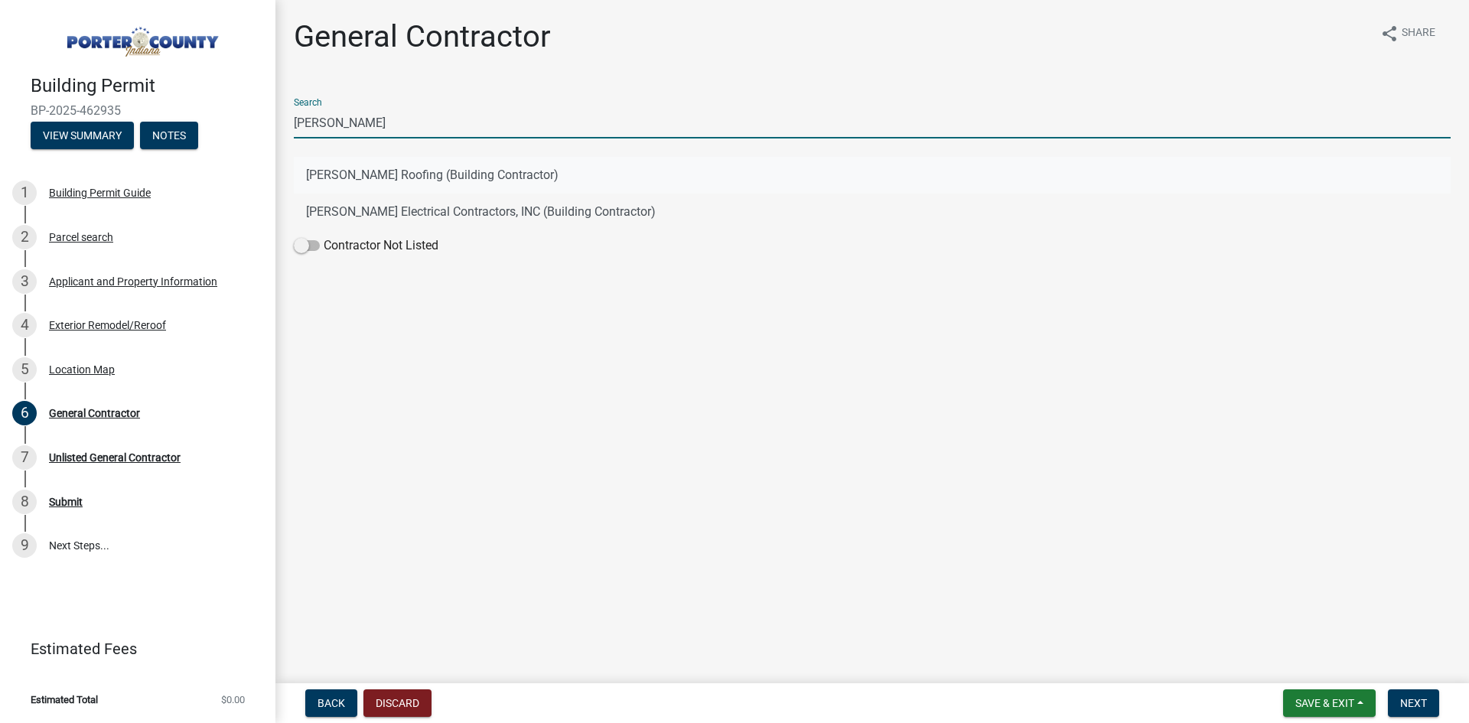
type input "[PERSON_NAME]"
click at [506, 177] on button "[PERSON_NAME] Roofing (Building Contractor)" at bounding box center [872, 175] width 1157 height 37
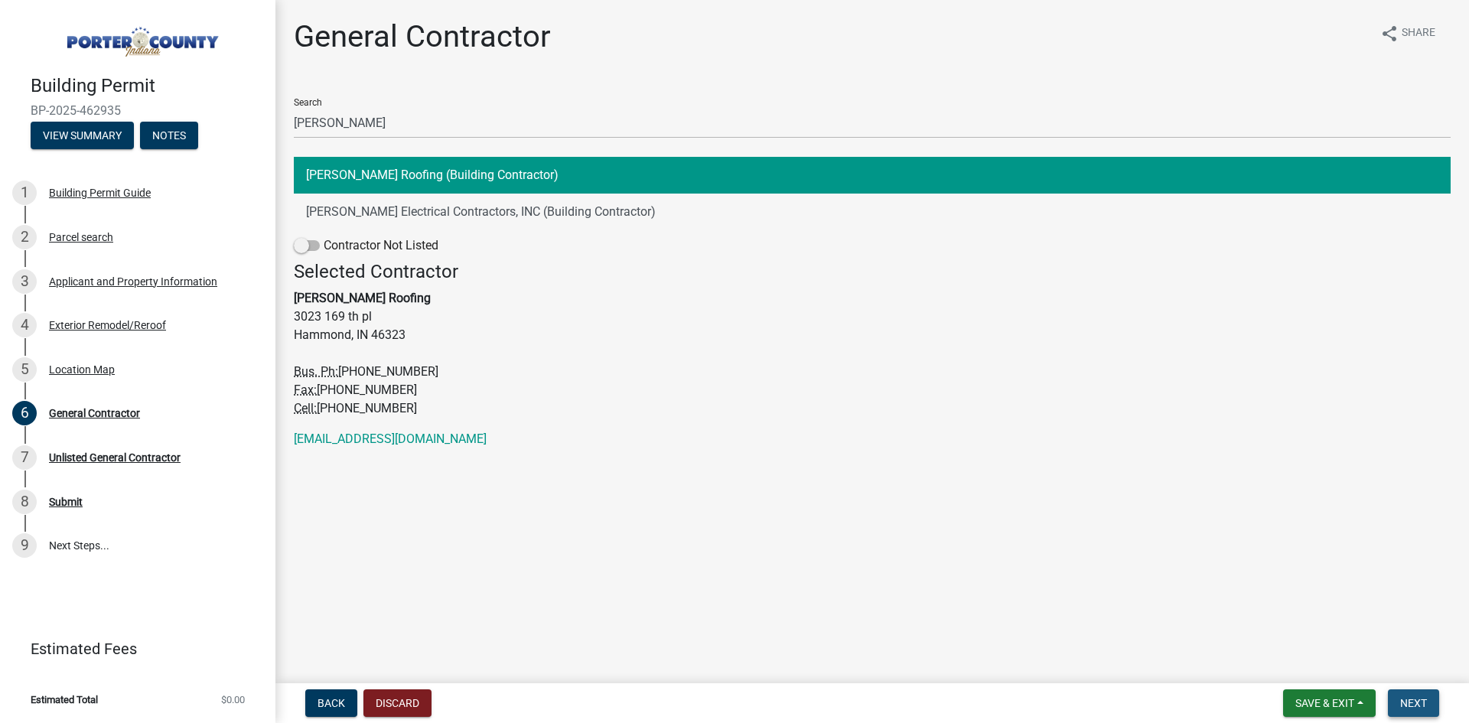
click at [1417, 710] on button "Next" at bounding box center [1413, 703] width 51 height 28
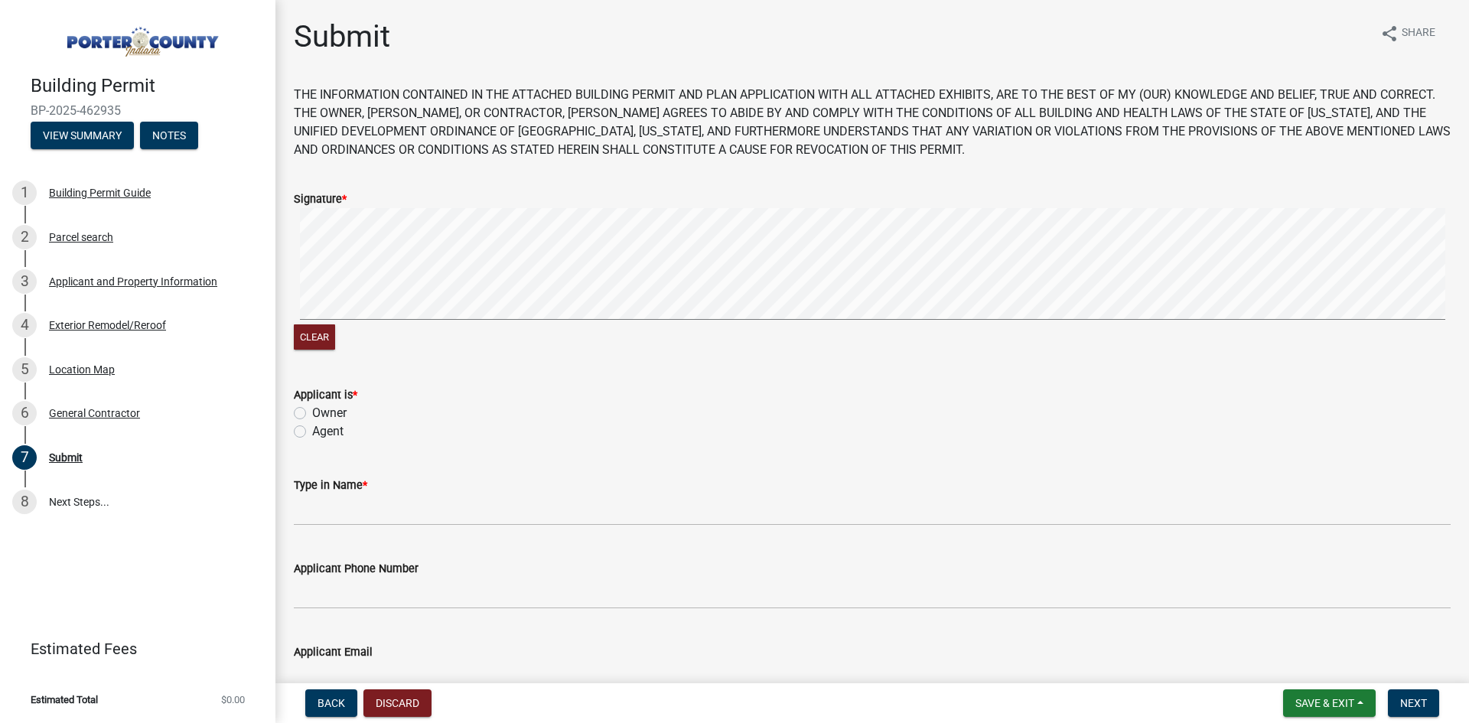
click at [326, 431] on label "Agent" at bounding box center [327, 431] width 31 height 18
click at [322, 431] on input "Agent" at bounding box center [317, 427] width 10 height 10
radio input "true"
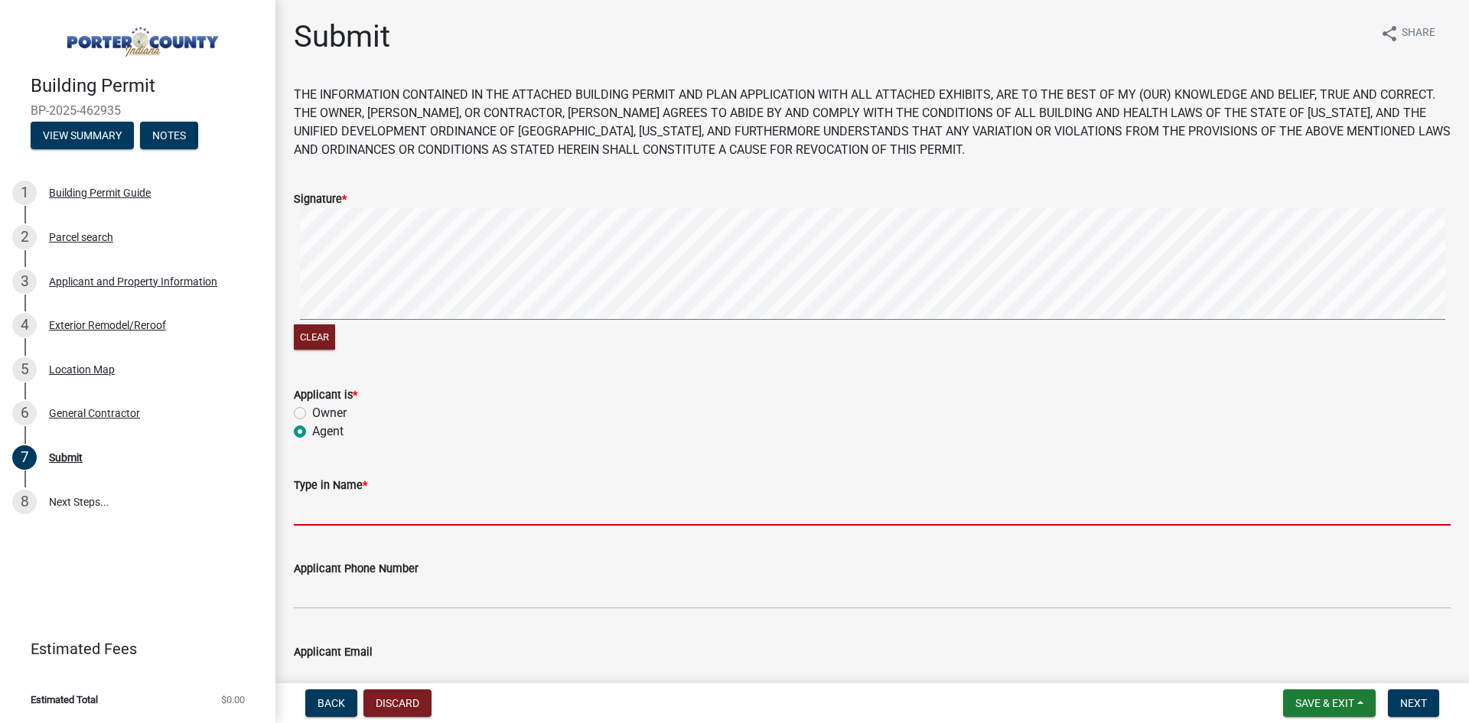
click at [368, 522] on input "Type in Name *" at bounding box center [872, 509] width 1157 height 31
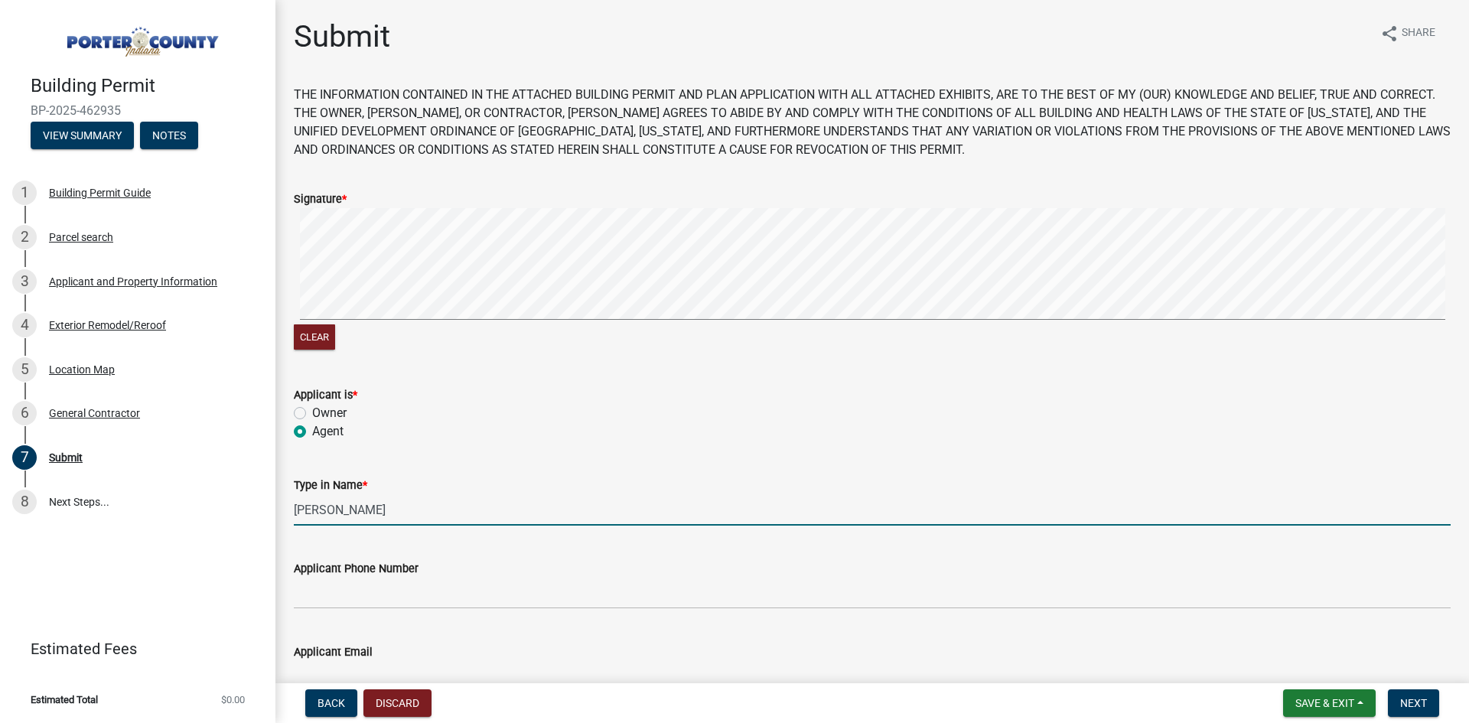
type input "[PERSON_NAME]"
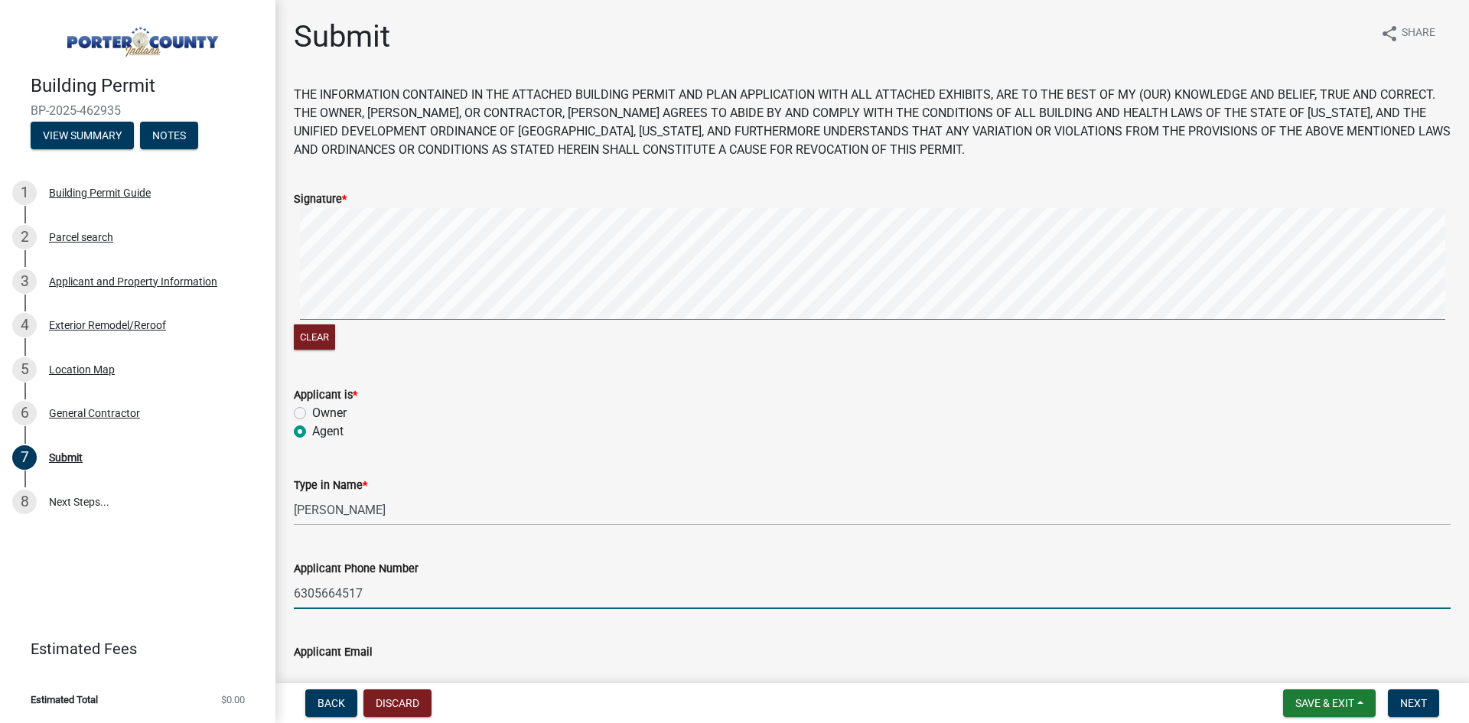
type input "6305664517"
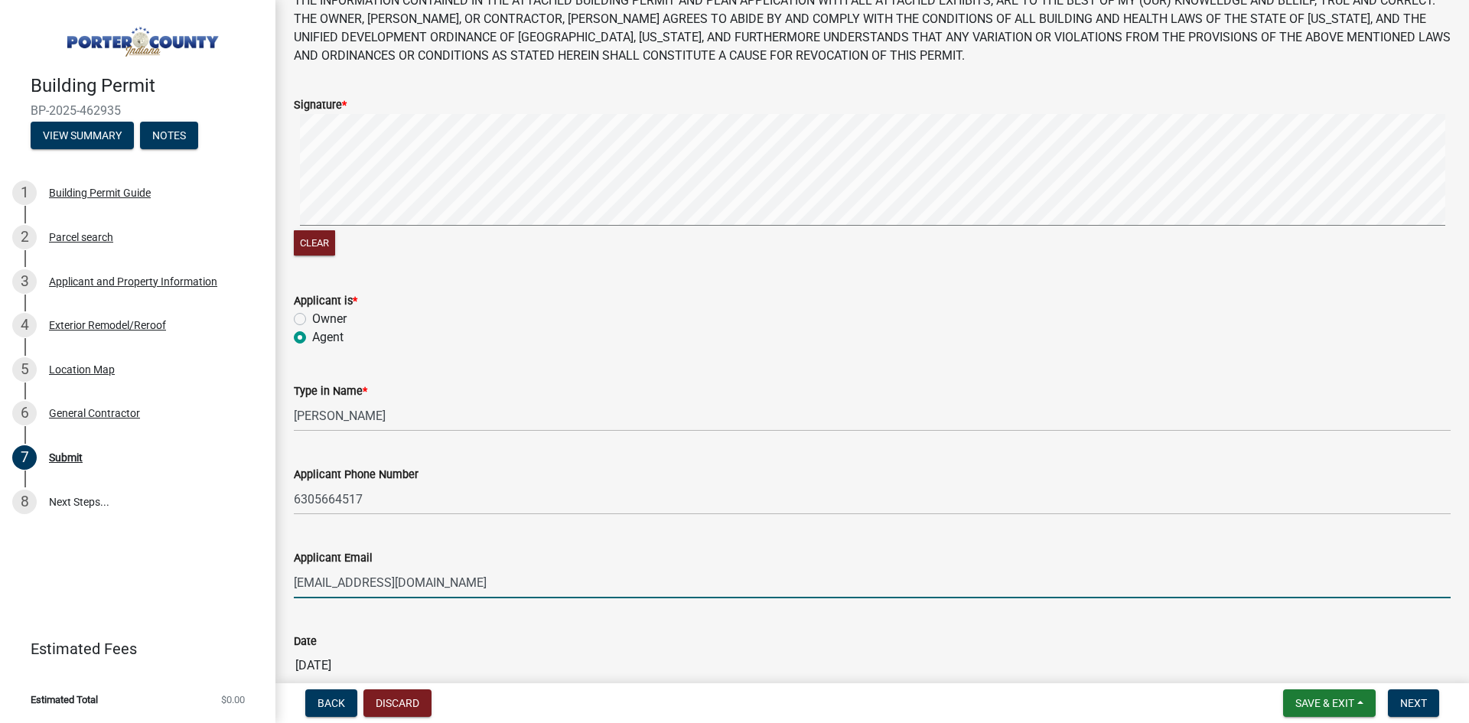
scroll to position [182, 0]
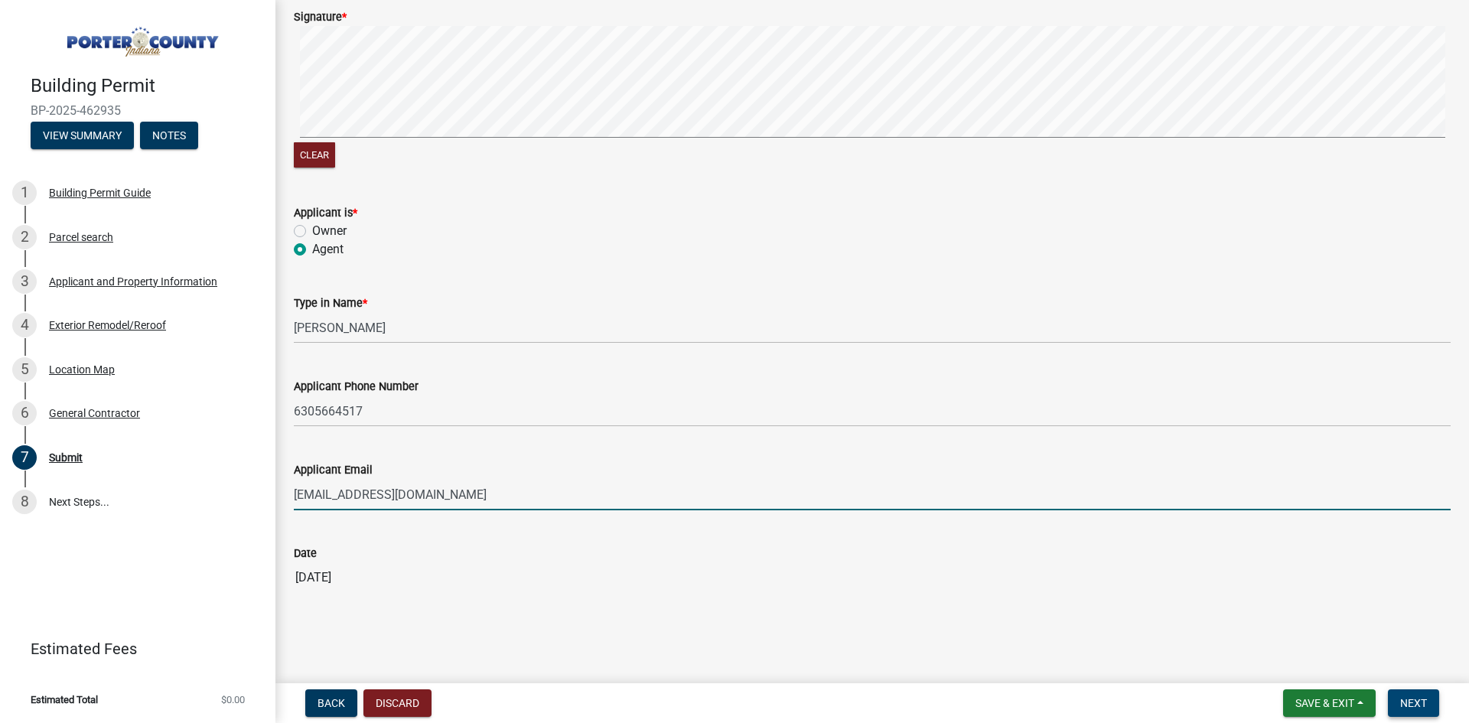
type input "[EMAIL_ADDRESS][DOMAIN_NAME]"
click at [1409, 698] on span "Next" at bounding box center [1413, 703] width 27 height 12
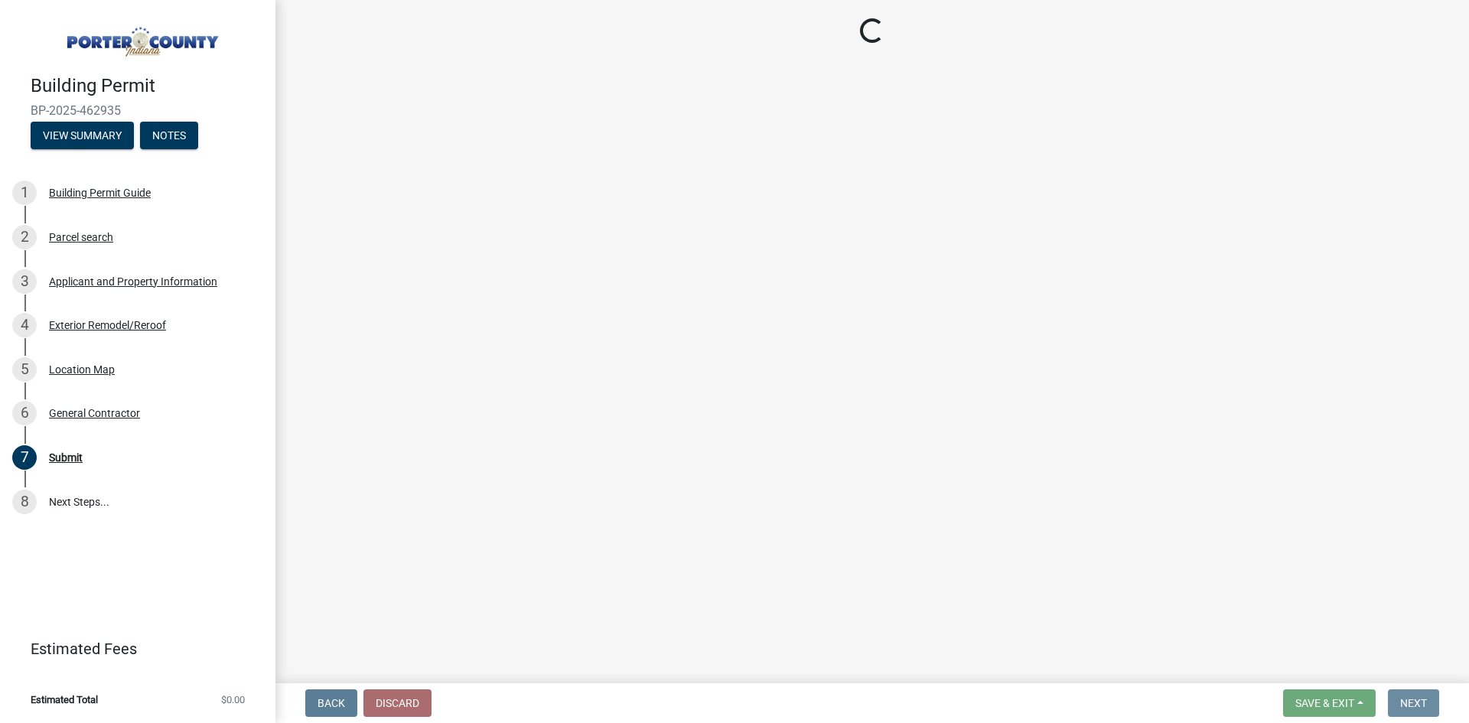
scroll to position [0, 0]
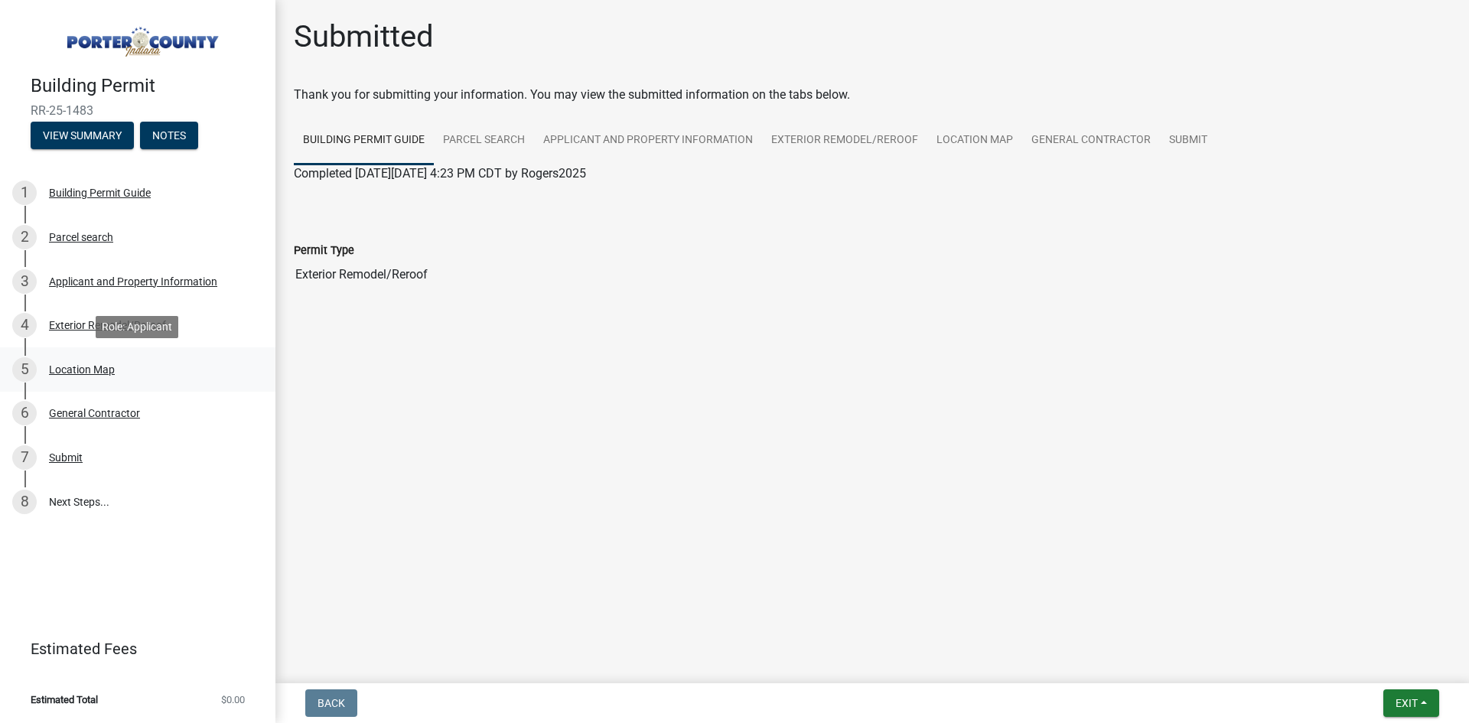
click at [96, 372] on div "Location Map" at bounding box center [82, 369] width 66 height 11
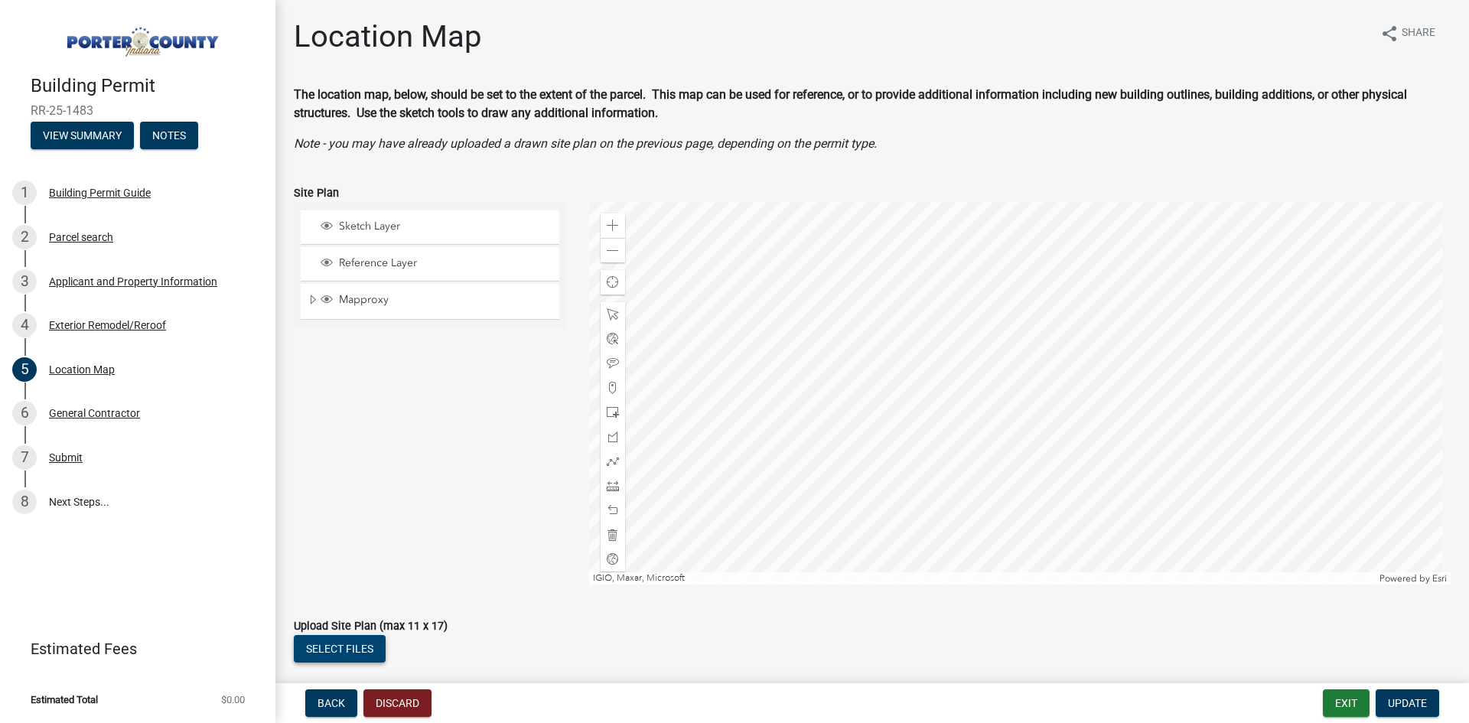
click at [367, 648] on button "Select files" at bounding box center [340, 649] width 92 height 28
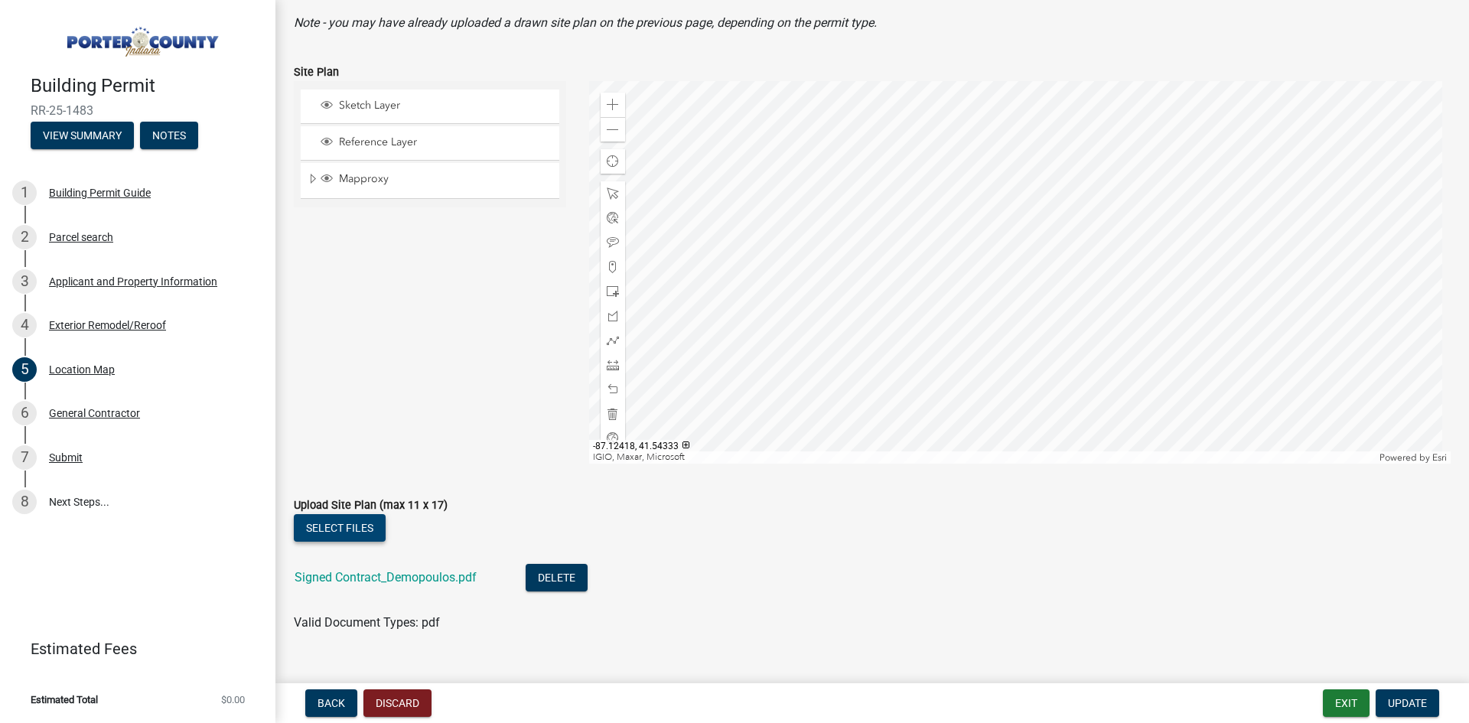
scroll to position [149, 0]
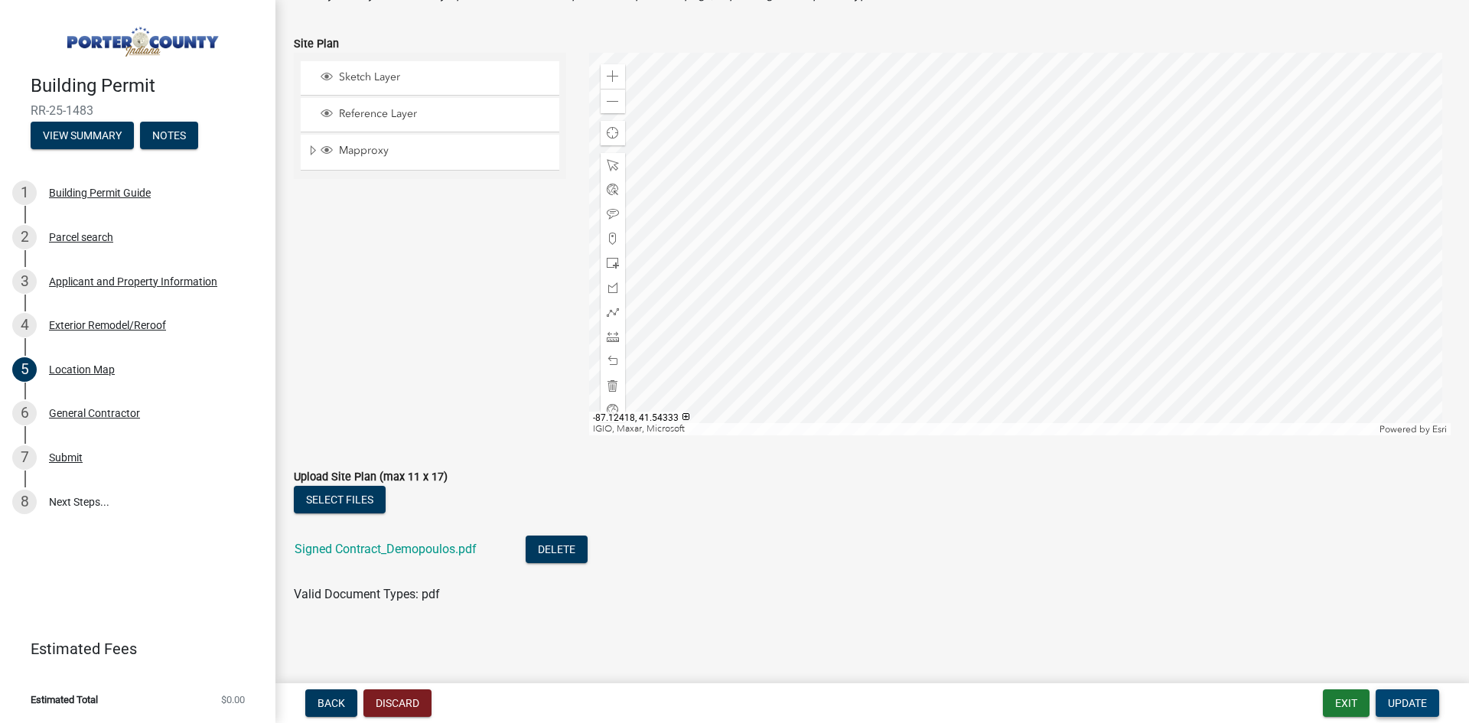
click at [1401, 699] on span "Update" at bounding box center [1407, 703] width 39 height 12
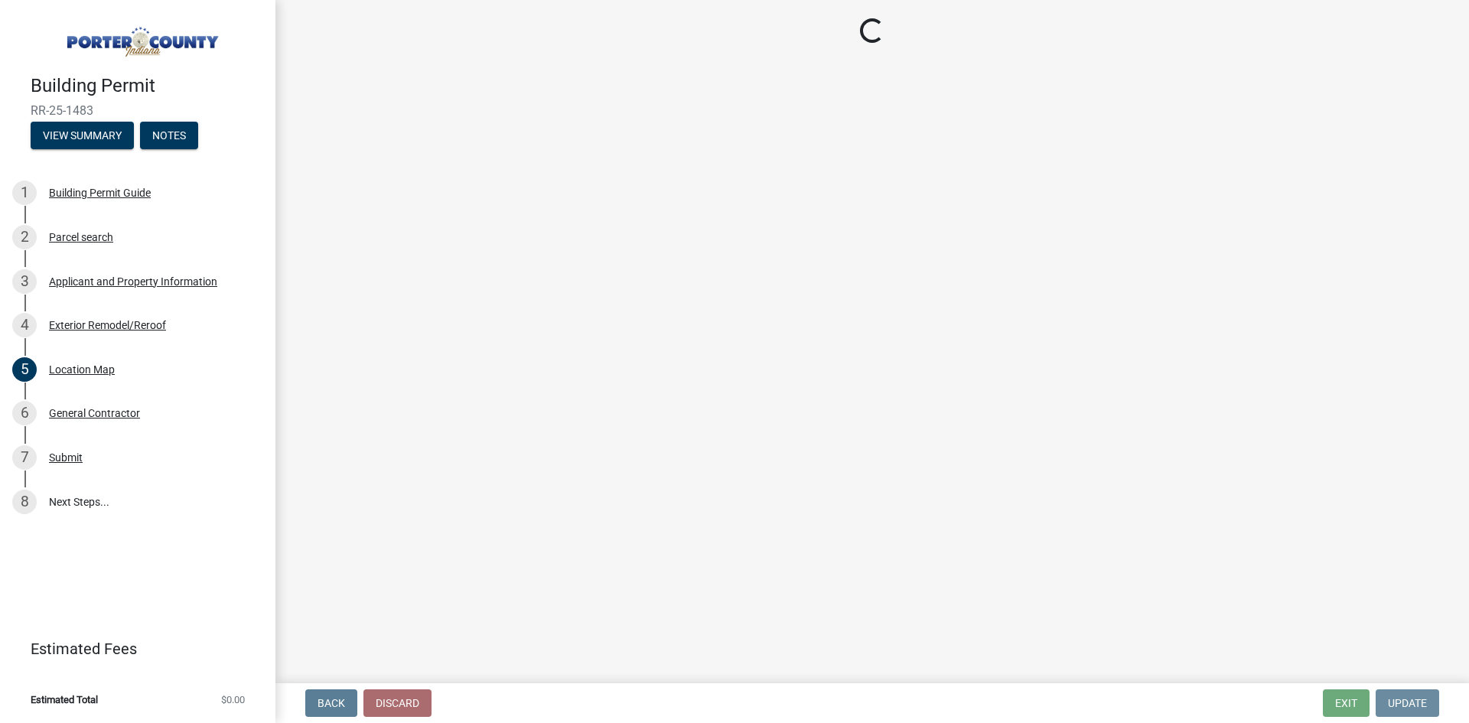
scroll to position [0, 0]
